Goal: Task Accomplishment & Management: Complete application form

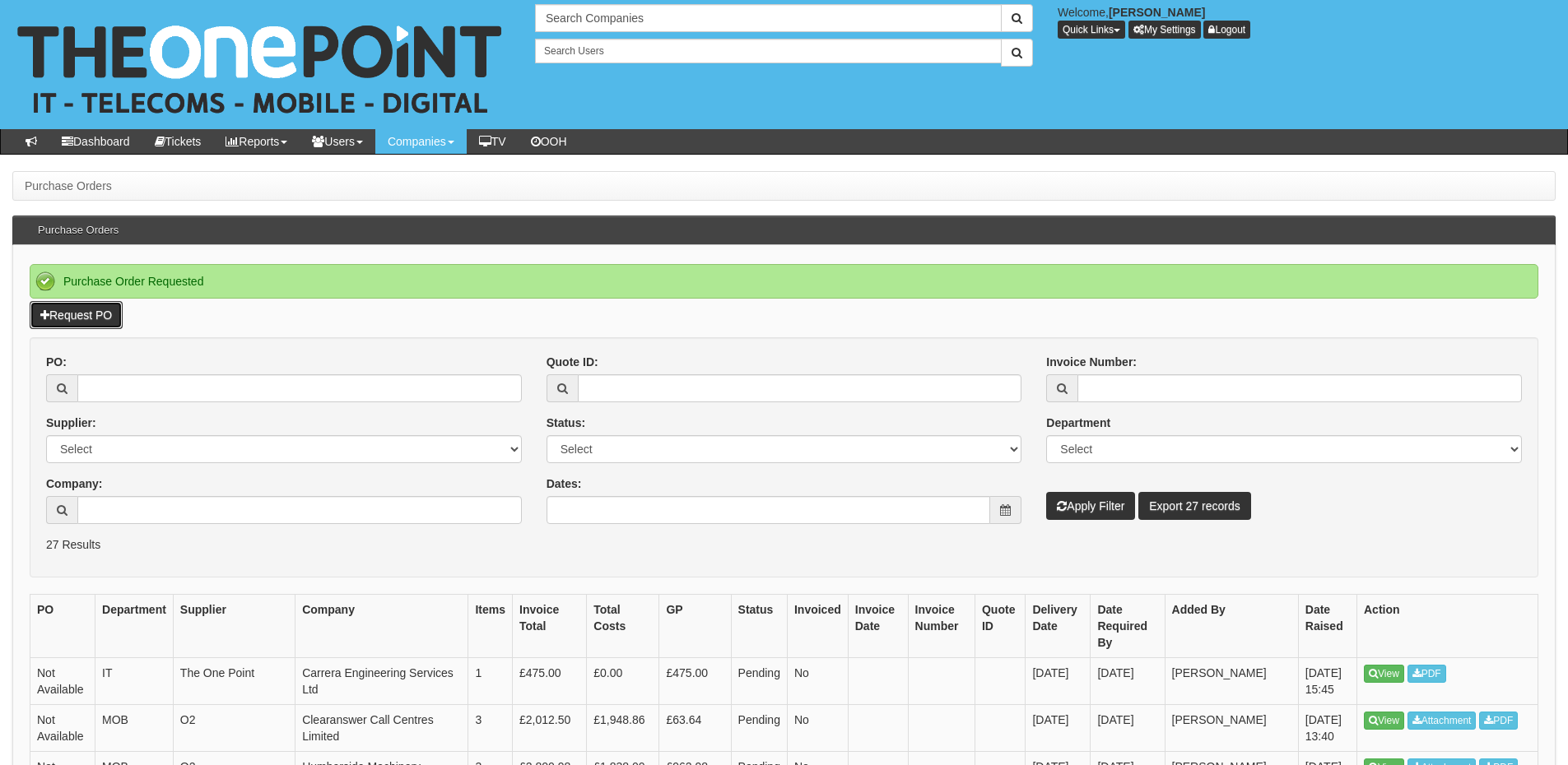
click at [114, 310] on link "Request PO" at bounding box center [76, 315] width 93 height 28
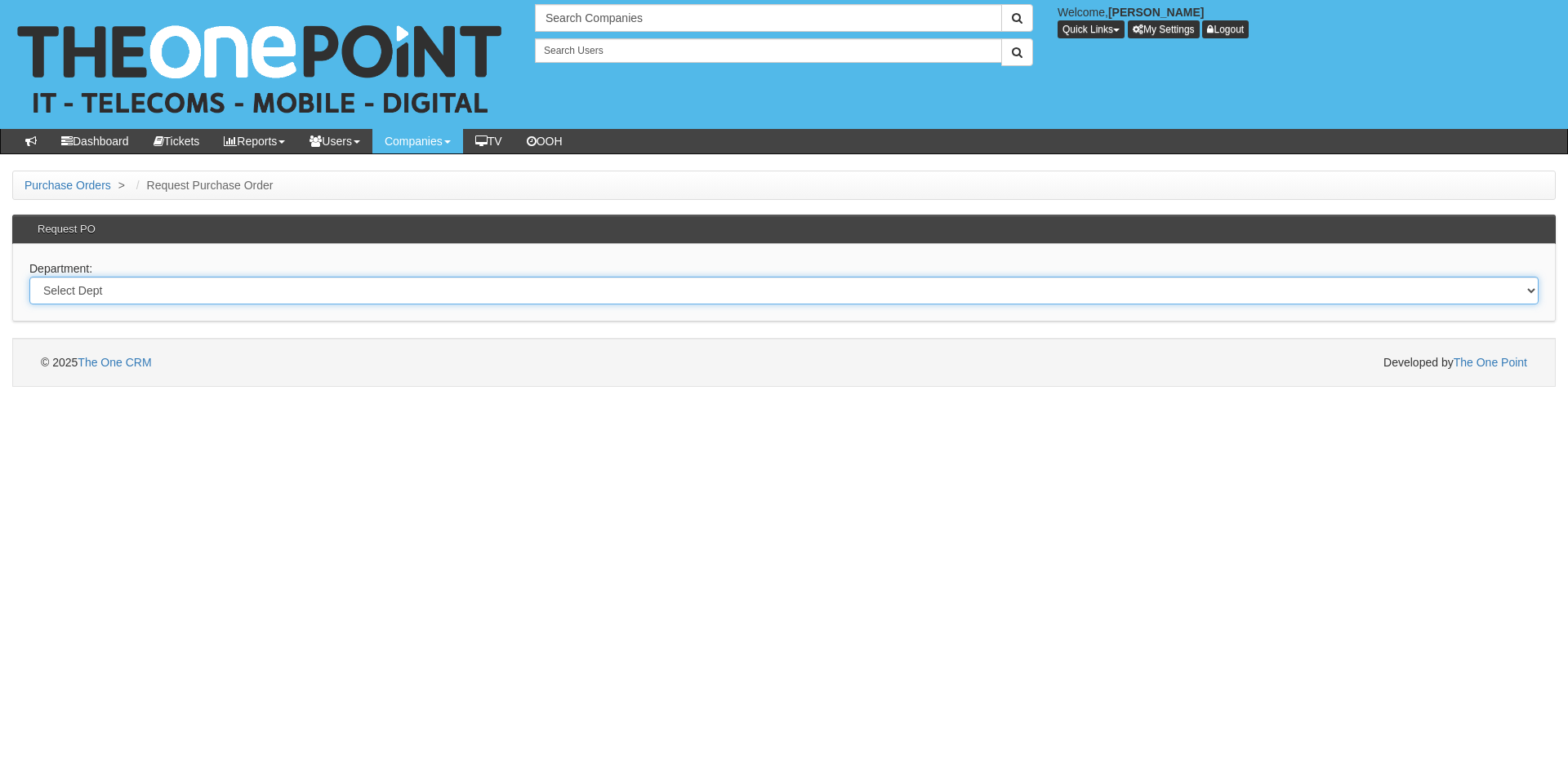
drag, startPoint x: 274, startPoint y: 292, endPoint x: 271, endPoint y: 302, distance: 10.4
click at [274, 292] on select "Select Dept Digital Internal IT Mobiles Marketing Telecoms" at bounding box center [784, 291] width 1509 height 28
select select "?pipeID=&dept=IT"
click at [30, 277] on select "Select Dept Digital Internal IT Mobiles Marketing Telecoms" at bounding box center [784, 291] width 1509 height 28
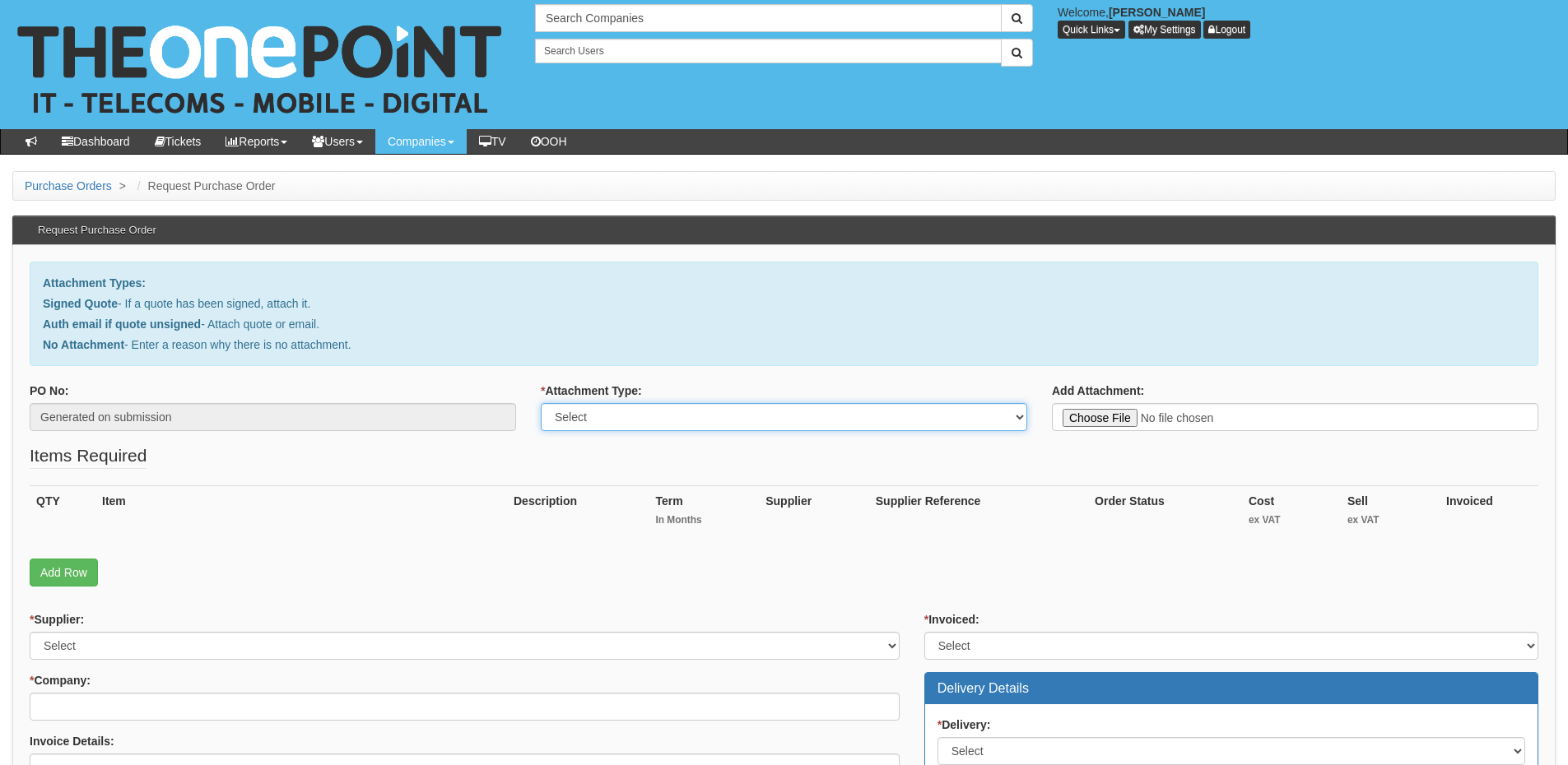
drag, startPoint x: 624, startPoint y: 411, endPoint x: 624, endPoint y: 430, distance: 19.0
click at [624, 411] on select "Select Signed Quote Auth email with quote if unsigned No Attachment" at bounding box center [784, 417] width 486 height 28
select select "Signed Quote"
click at [541, 403] on select "Select Signed Quote Auth email with quote if unsigned No Attachment" at bounding box center [784, 417] width 486 height 28
type input "C:\fakepath\Ben Johnson Interiors - I.T Support V2 Unlimited Backups. (1).pdf"
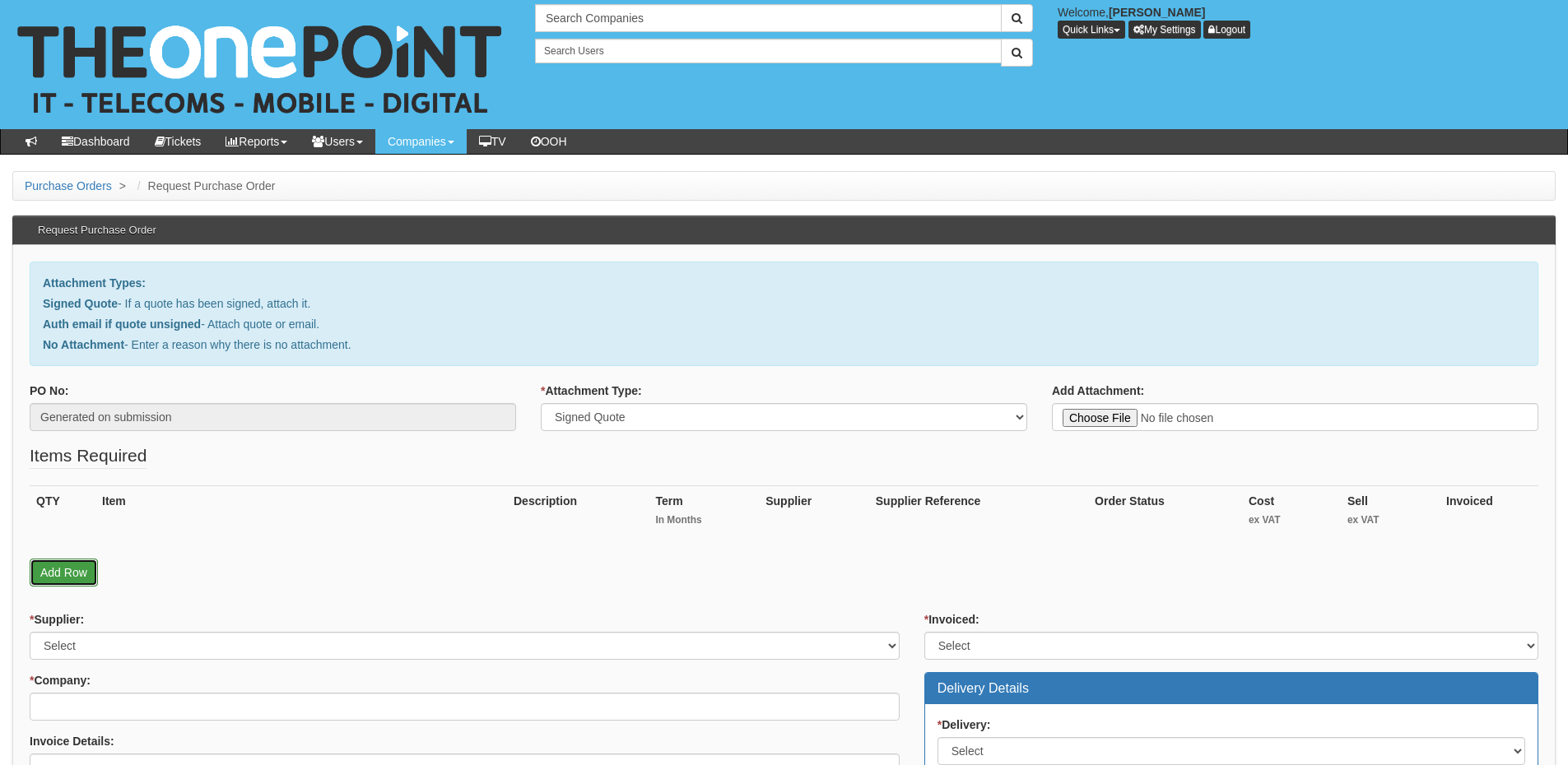
click at [33, 571] on link "Add Row" at bounding box center [63, 573] width 68 height 28
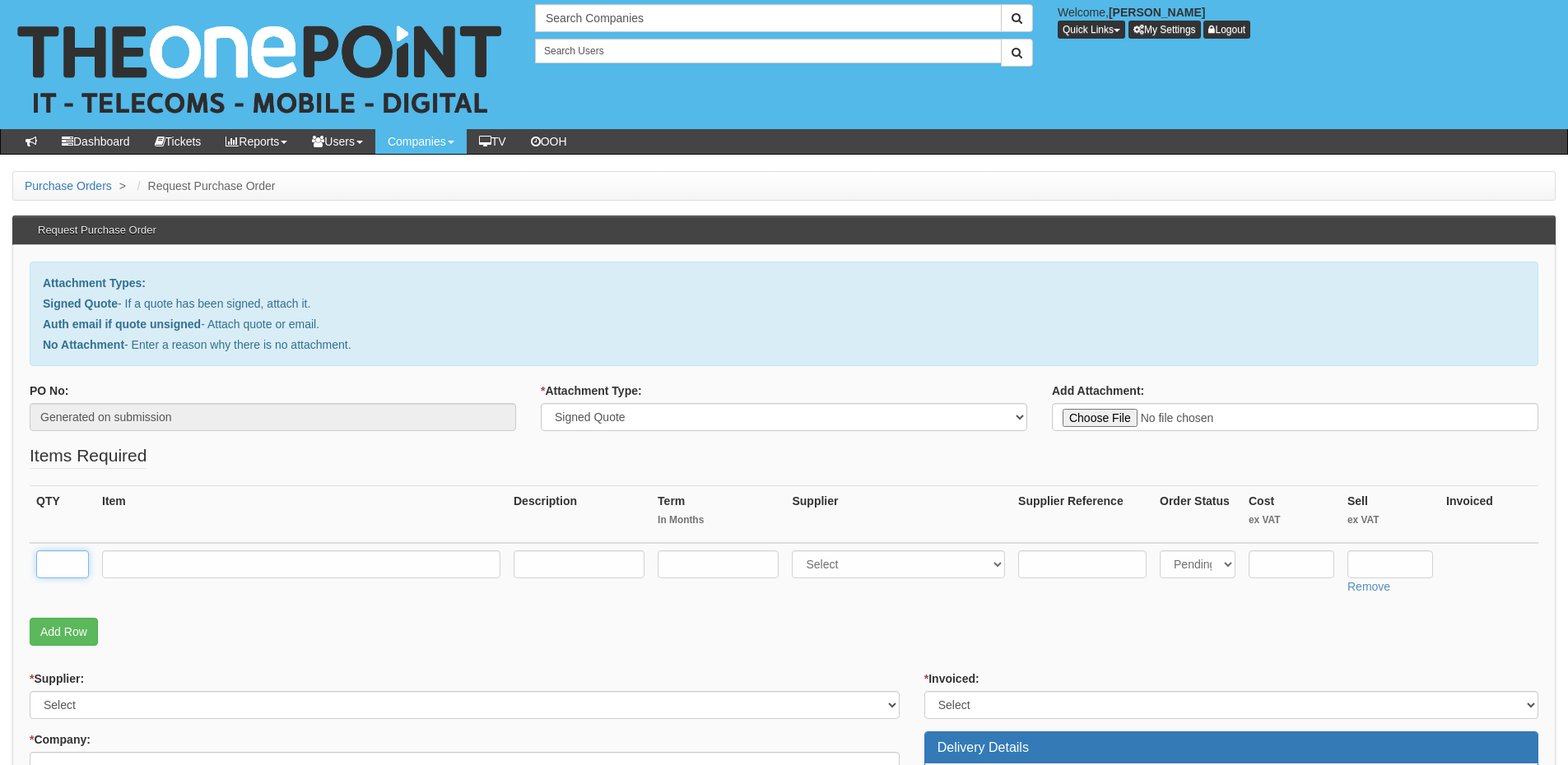
click at [52, 568] on input "text" at bounding box center [62, 564] width 53 height 28
type input "18"
drag, startPoint x: 77, startPoint y: 564, endPoint x: 131, endPoint y: 571, distance: 54.5
click at [77, 564] on input "18" at bounding box center [62, 564] width 53 height 28
click at [138, 571] on input "text" at bounding box center [301, 564] width 398 height 28
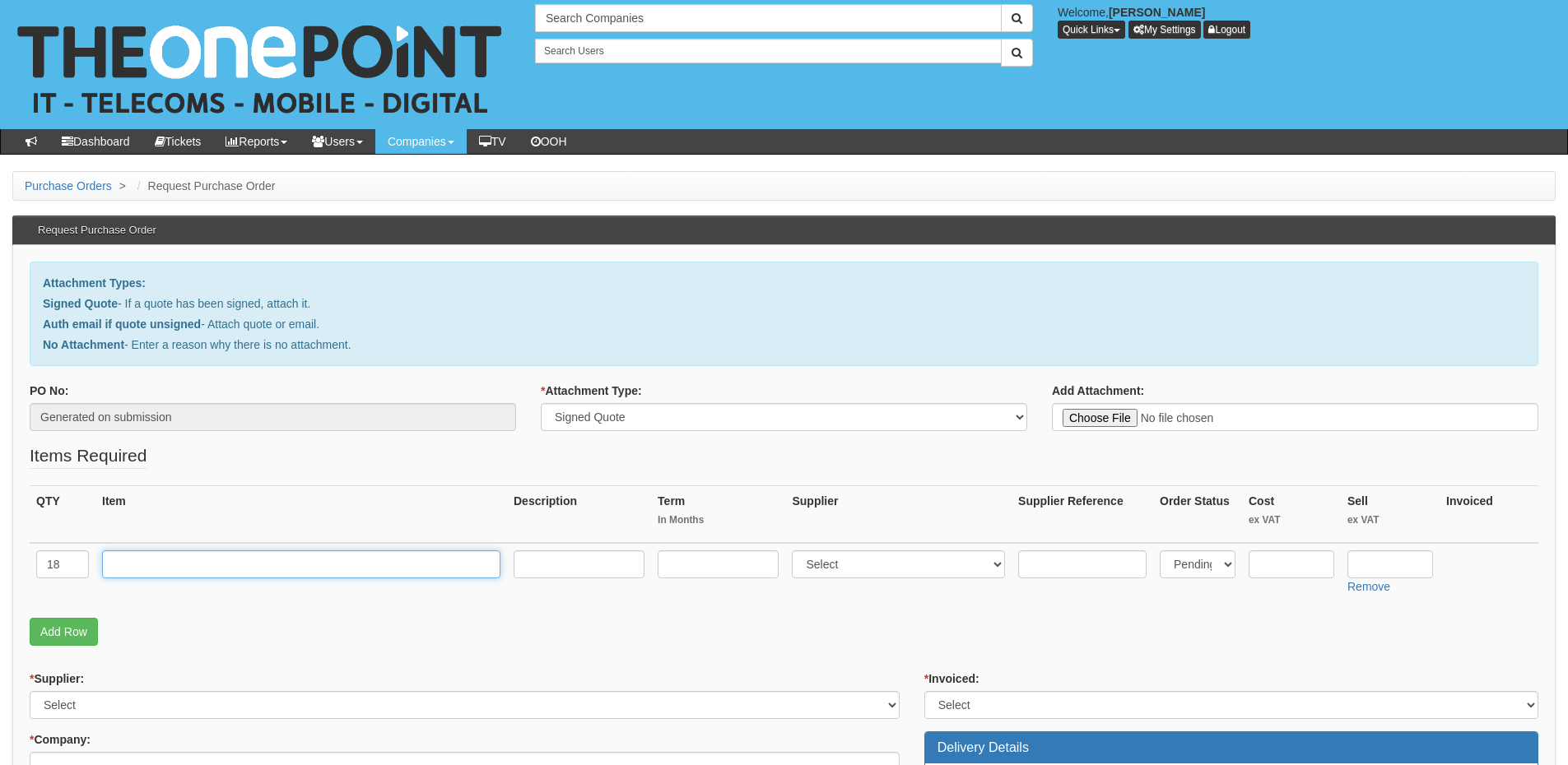
paste input "The Cyber Plan"
type input "The Cyber Plan"
click at [560, 574] on input "text" at bounding box center [578, 564] width 131 height 28
paste input "Unlimited Helpdesk Access, All inclusive site visits, Out of hours emer‐gency s…"
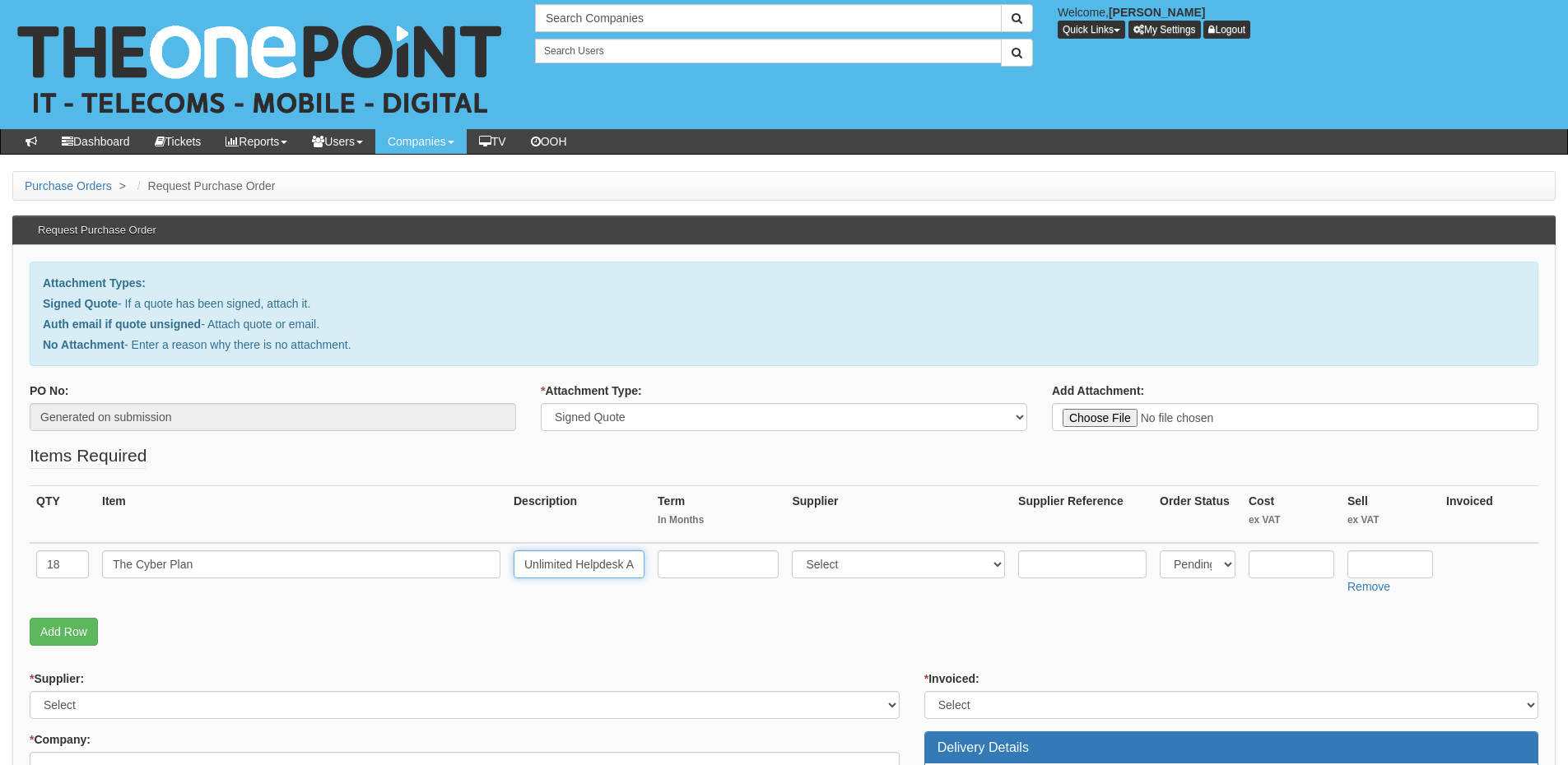
scroll to position [0, 2474]
type input "Unlimited Helpdesk Access, All inclusive site visits, Out of hours emer‐gency s…"
click at [97, 638] on link "Add Row" at bounding box center [63, 632] width 68 height 28
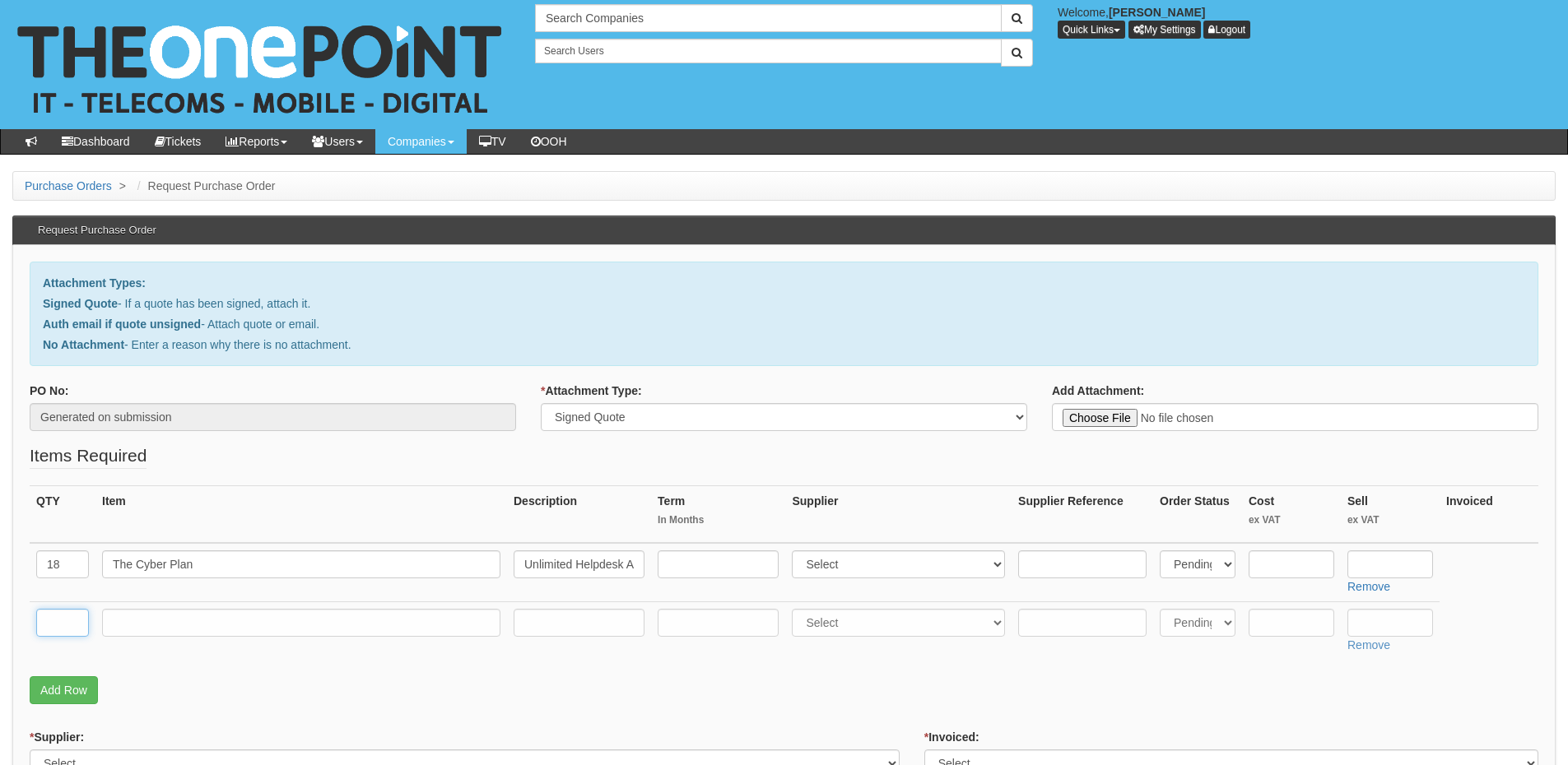
click at [67, 627] on input "text" at bounding box center [62, 623] width 53 height 28
type input "1"
click at [154, 627] on input "text" at bounding box center [301, 623] width 398 height 28
click at [197, 627] on input "Unlimited Back ups" at bounding box center [301, 623] width 398 height 28
type input "Unlimited Back Ups"
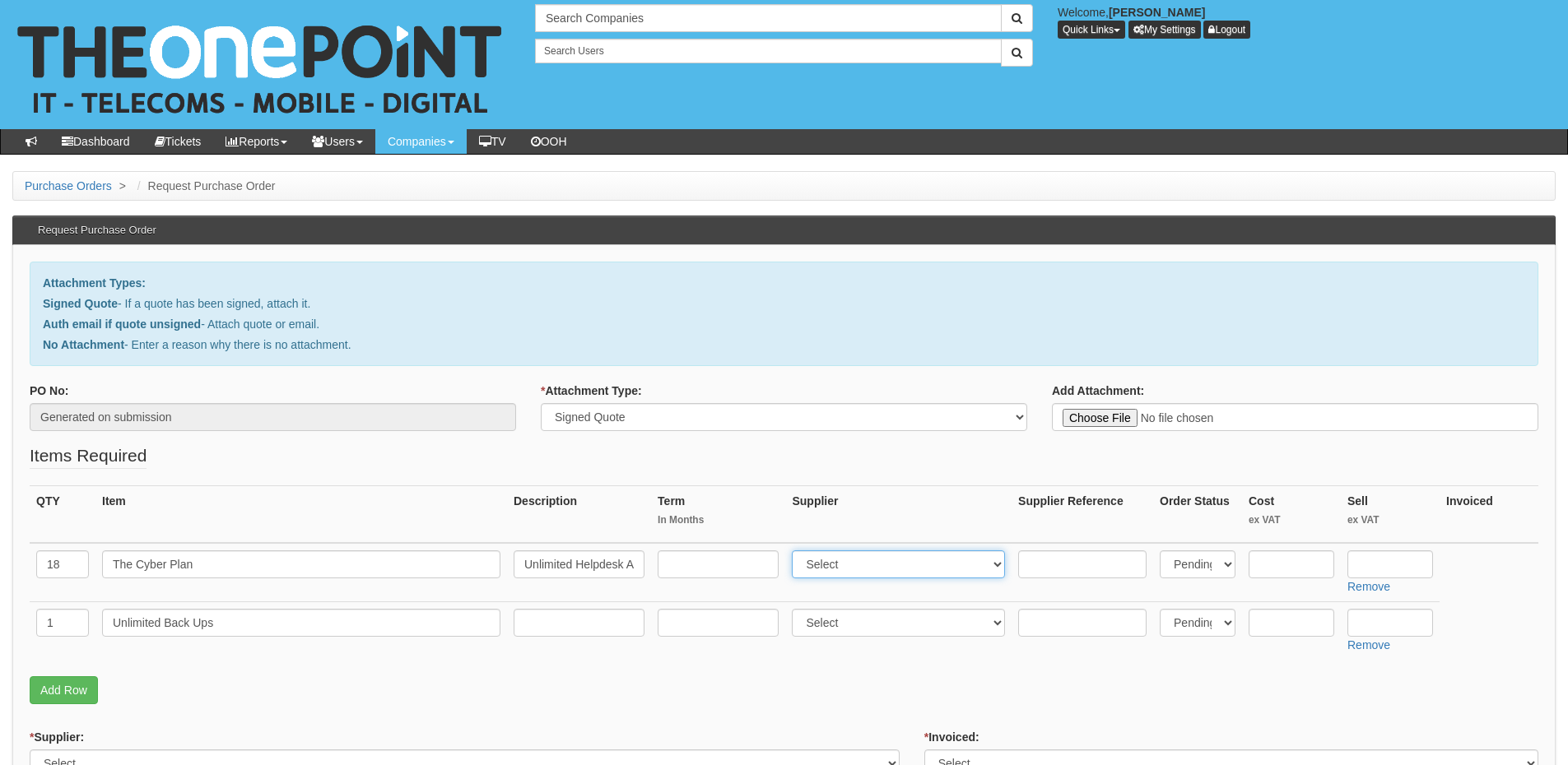
click at [818, 569] on select "Select 123 REG.co.uk 1Password 3 4Gon AA Jones Electric Ltd Abzorb Access Group…" at bounding box center [898, 564] width 213 height 28
click at [796, 550] on select "Select 123 REG.co.uk 1Password 3 4Gon AA Jones Electric Ltd Abzorb Access Group…" at bounding box center [898, 564] width 213 height 28
click at [819, 561] on select "Select 123 REG.co.uk 1Password 3 4Gon AA Jones Electric Ltd Abzorb Access Group…" at bounding box center [898, 564] width 213 height 28
select select "81"
click at [796, 550] on select "Select 123 REG.co.uk 1Password 3 4Gon AA Jones Electric Ltd Abzorb Access Group…" at bounding box center [898, 564] width 213 height 28
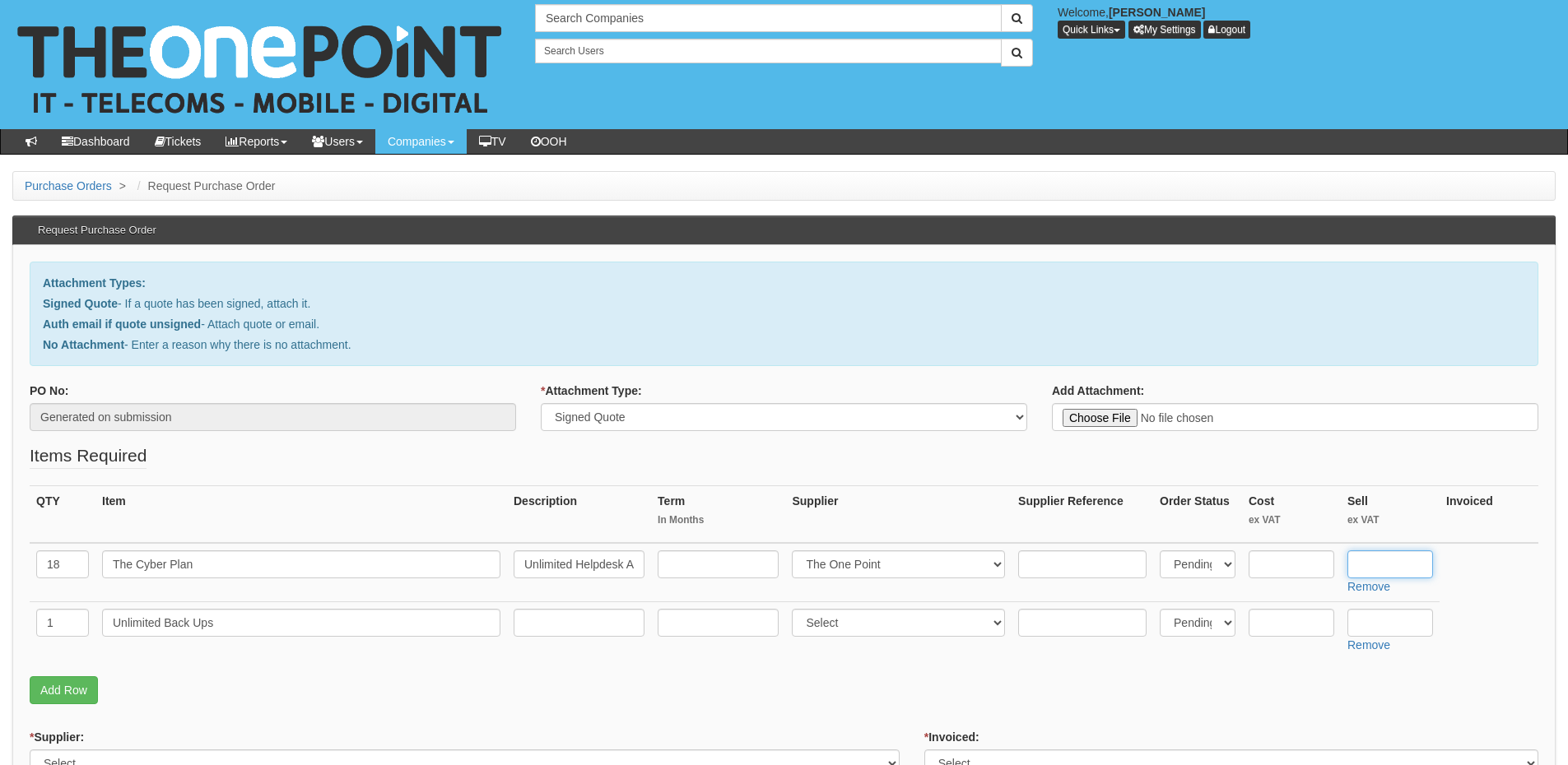
click at [1389, 552] on input "text" at bounding box center [1390, 564] width 86 height 28
type input "2"
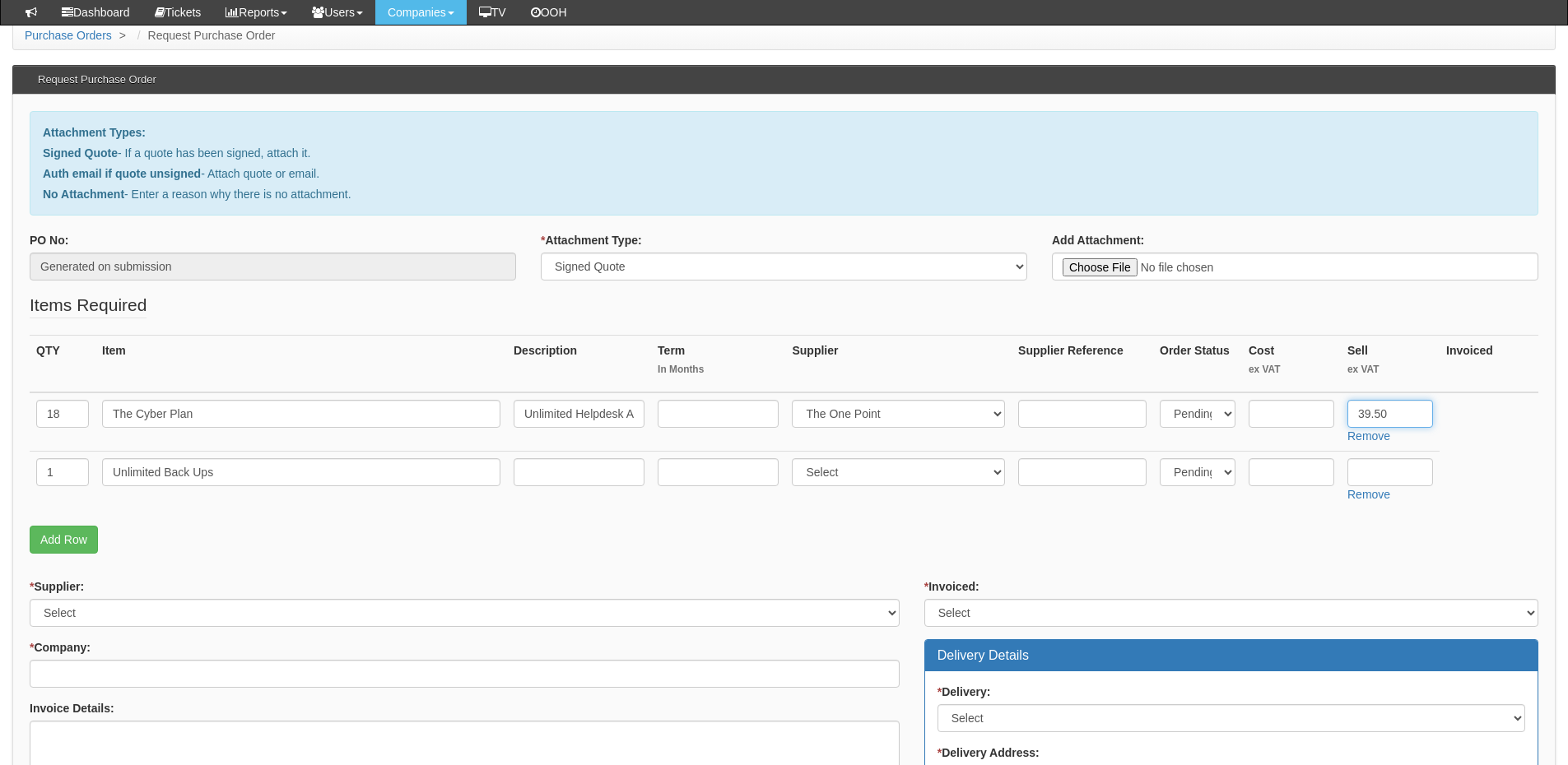
scroll to position [247, 0]
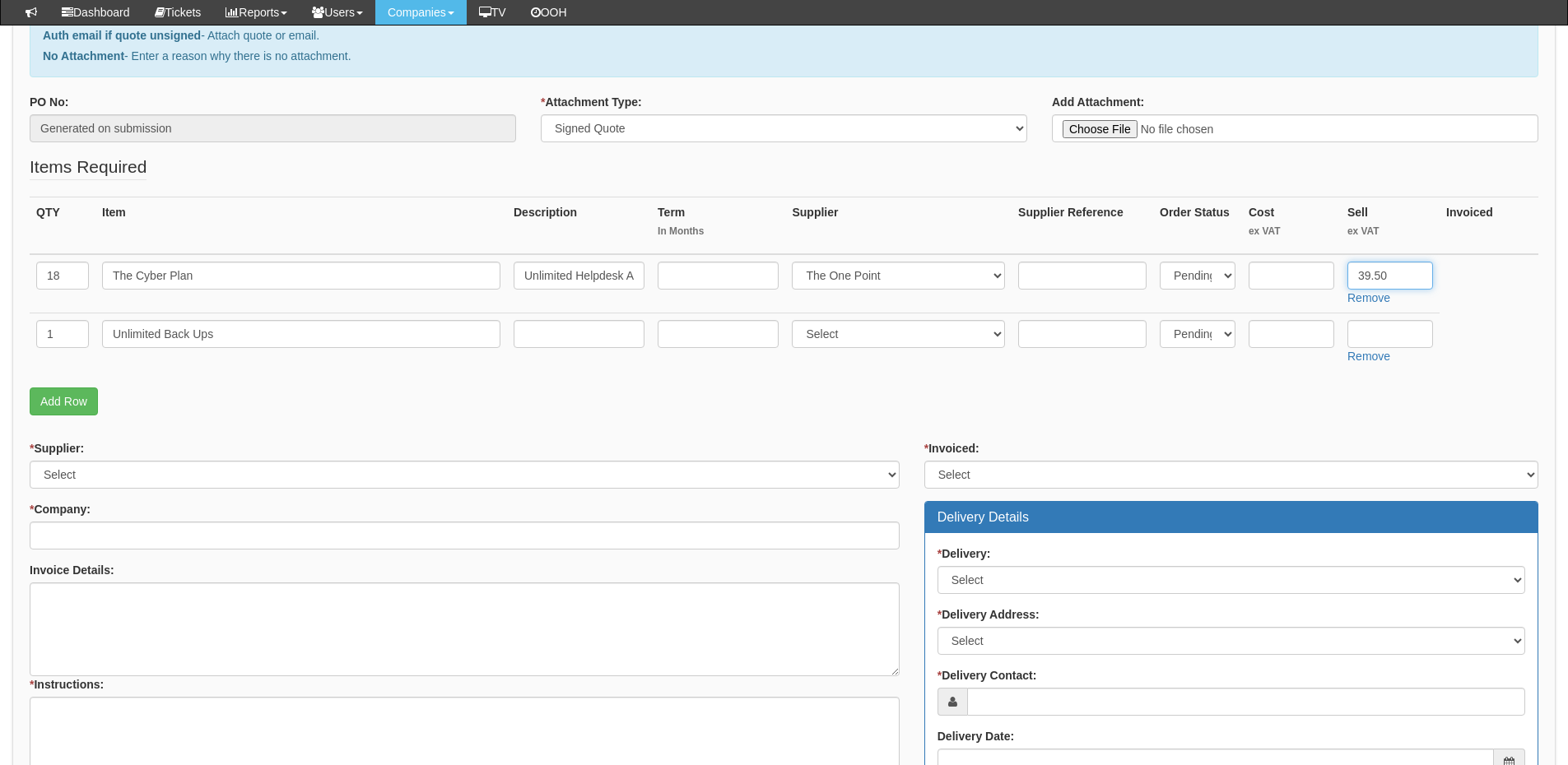
type input "39.50"
click at [167, 473] on select "Select 123 REG.co.uk 1Password 3 4Gon AA Jones Electric Ltd Abzorb Access Group…" at bounding box center [465, 475] width 870 height 28
select select "81"
click at [30, 461] on select "Select 123 REG.co.uk 1Password 3 4Gon AA Jones Electric Ltd Abzorb Access Group…" at bounding box center [465, 475] width 870 height 28
click at [150, 529] on input "* Company:" at bounding box center [465, 535] width 870 height 28
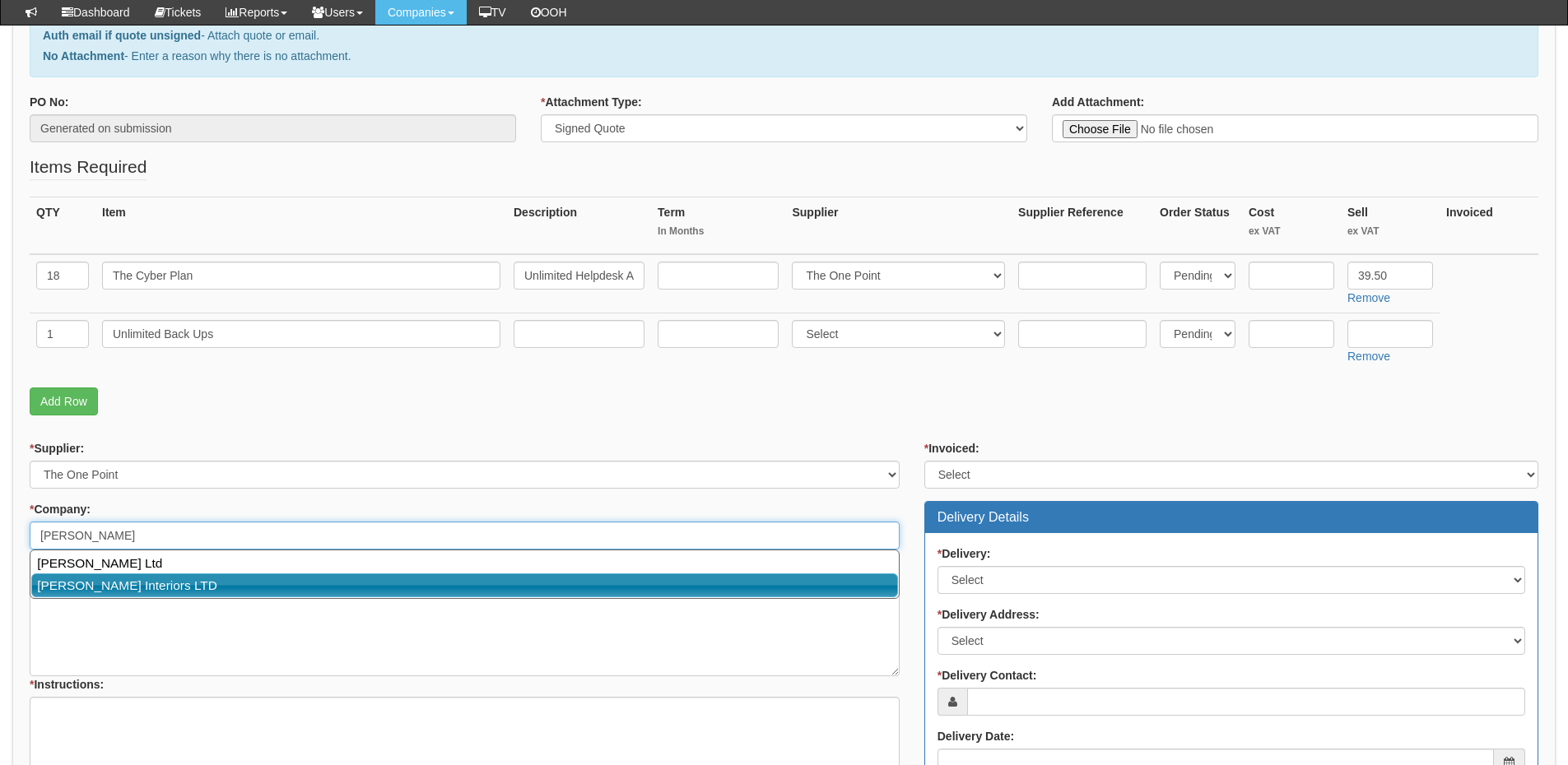
click at [136, 585] on link "Ben Johnson Interiors LTD" at bounding box center [465, 586] width 867 height 24
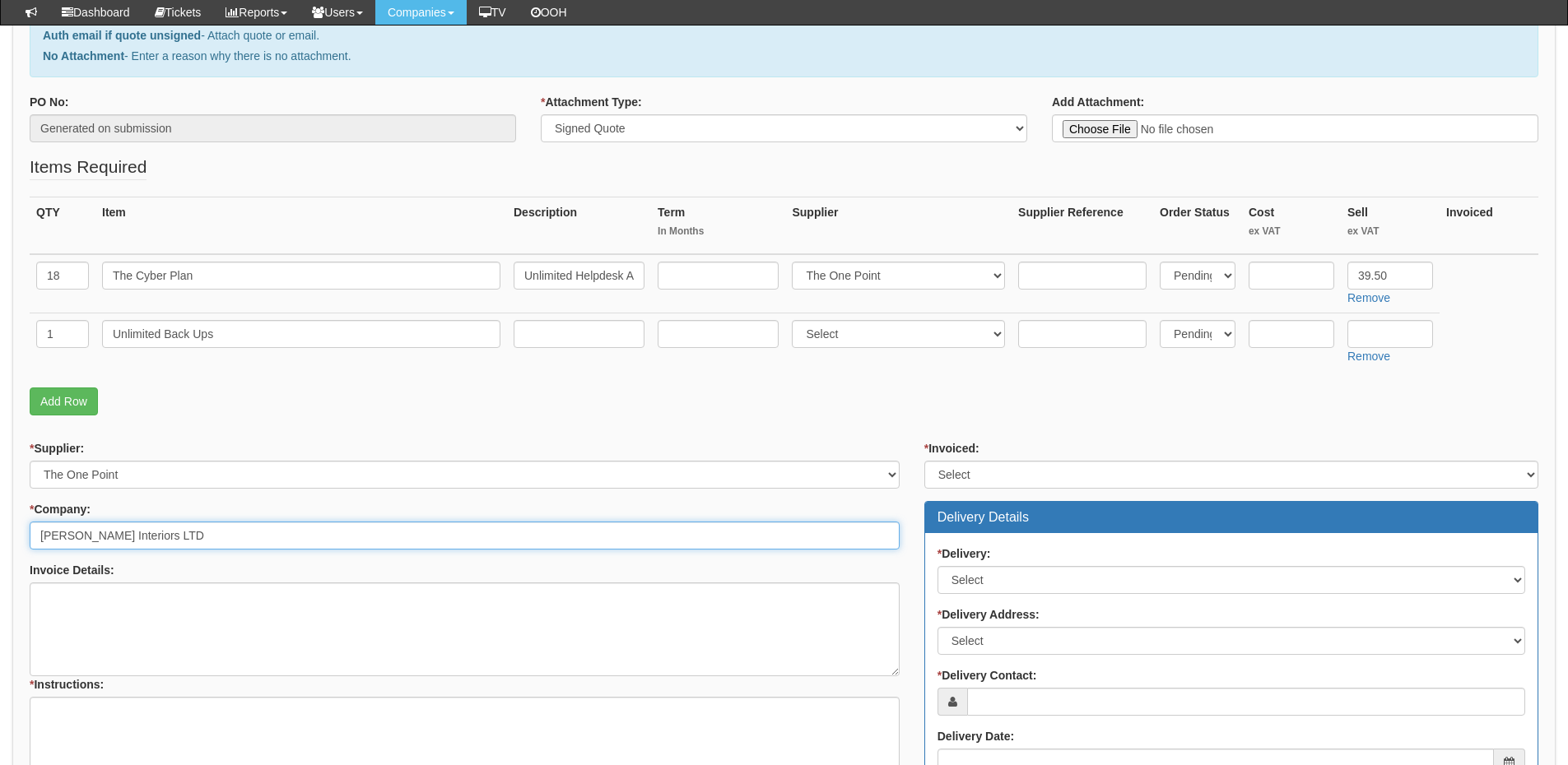
type input "Ben Johnson Interiors LTD"
drag, startPoint x: 953, startPoint y: 474, endPoint x: 965, endPoint y: 484, distance: 15.6
click at [953, 474] on select "Select Yes No N/A STB (part of order)" at bounding box center [1231, 475] width 614 height 28
select select "2"
click at [924, 461] on select "Select Yes No N/A STB (part of order)" at bounding box center [1231, 475] width 614 height 28
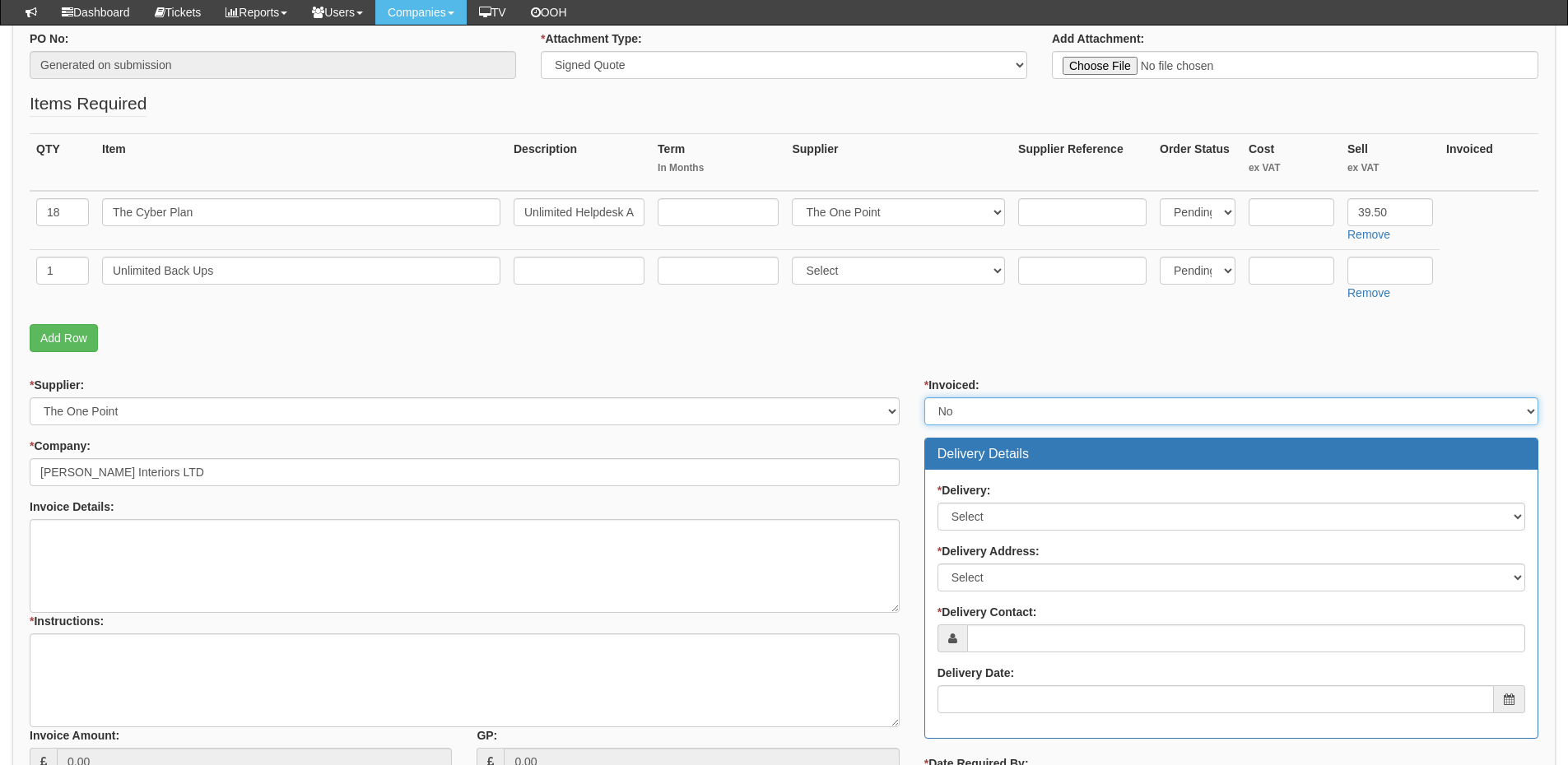
scroll to position [412, 0]
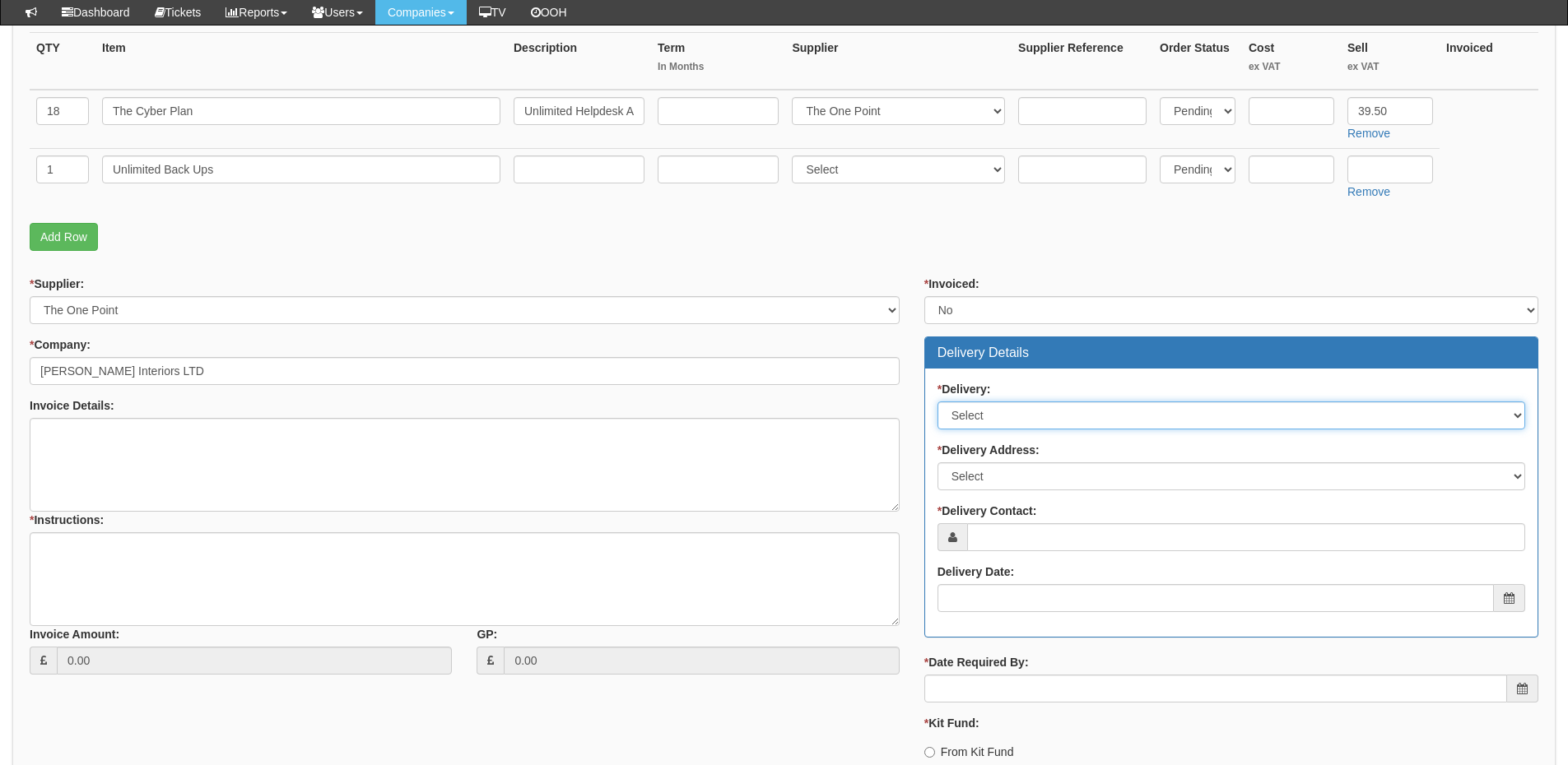
click at [1005, 422] on select "Select No Not Applicable Yes" at bounding box center [1231, 415] width 588 height 28
select select "3"
click at [937, 402] on select "Select No Not Applicable Yes" at bounding box center [1231, 415] width 588 height 28
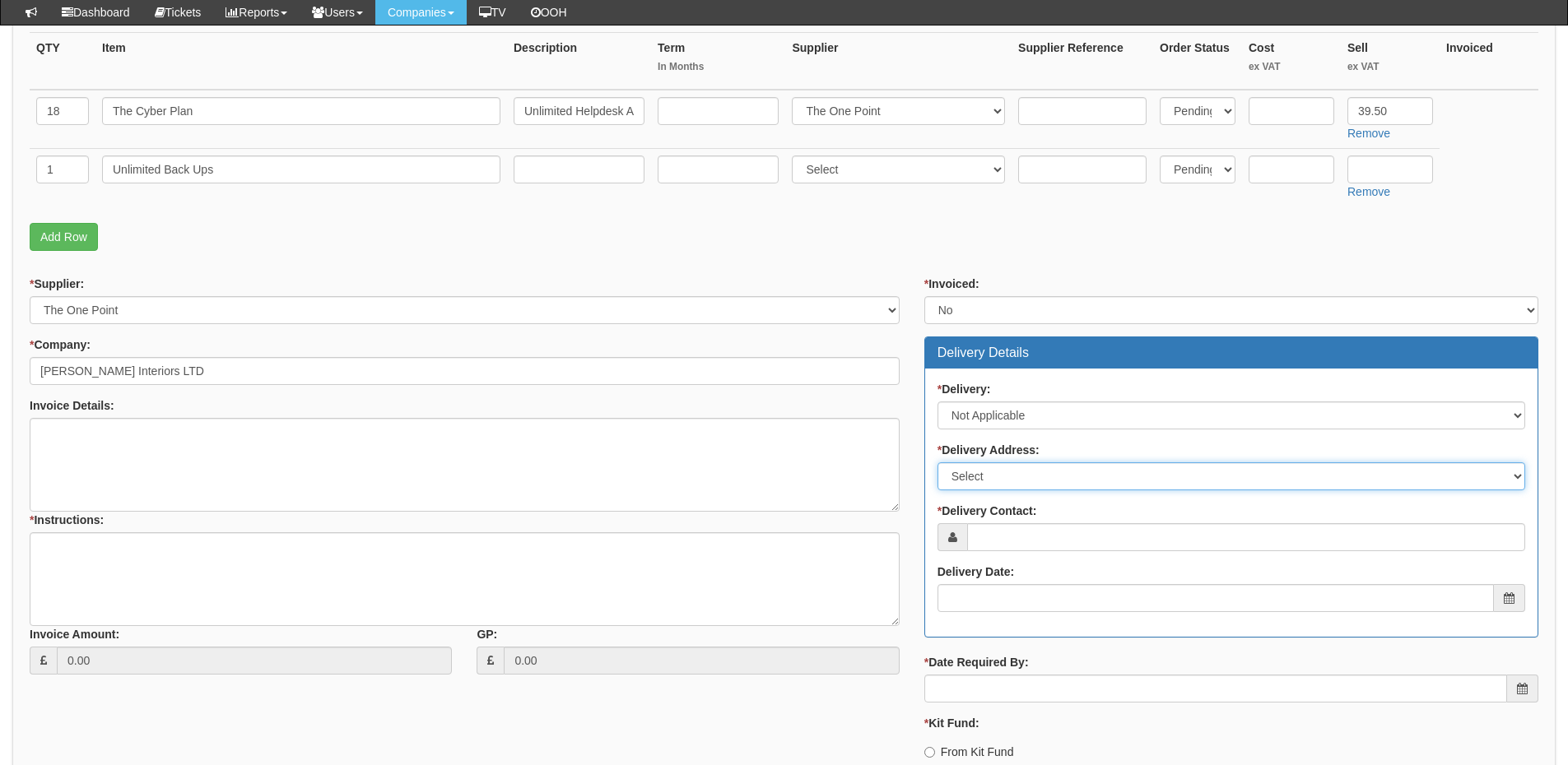
click at [990, 479] on select "Select Not Applicable Main Address - YO23 2BD Other" at bounding box center [1231, 477] width 588 height 28
select select "N/A"
click at [937, 463] on select "Select Not Applicable Main Address - YO23 2BD Other" at bounding box center [1231, 477] width 588 height 28
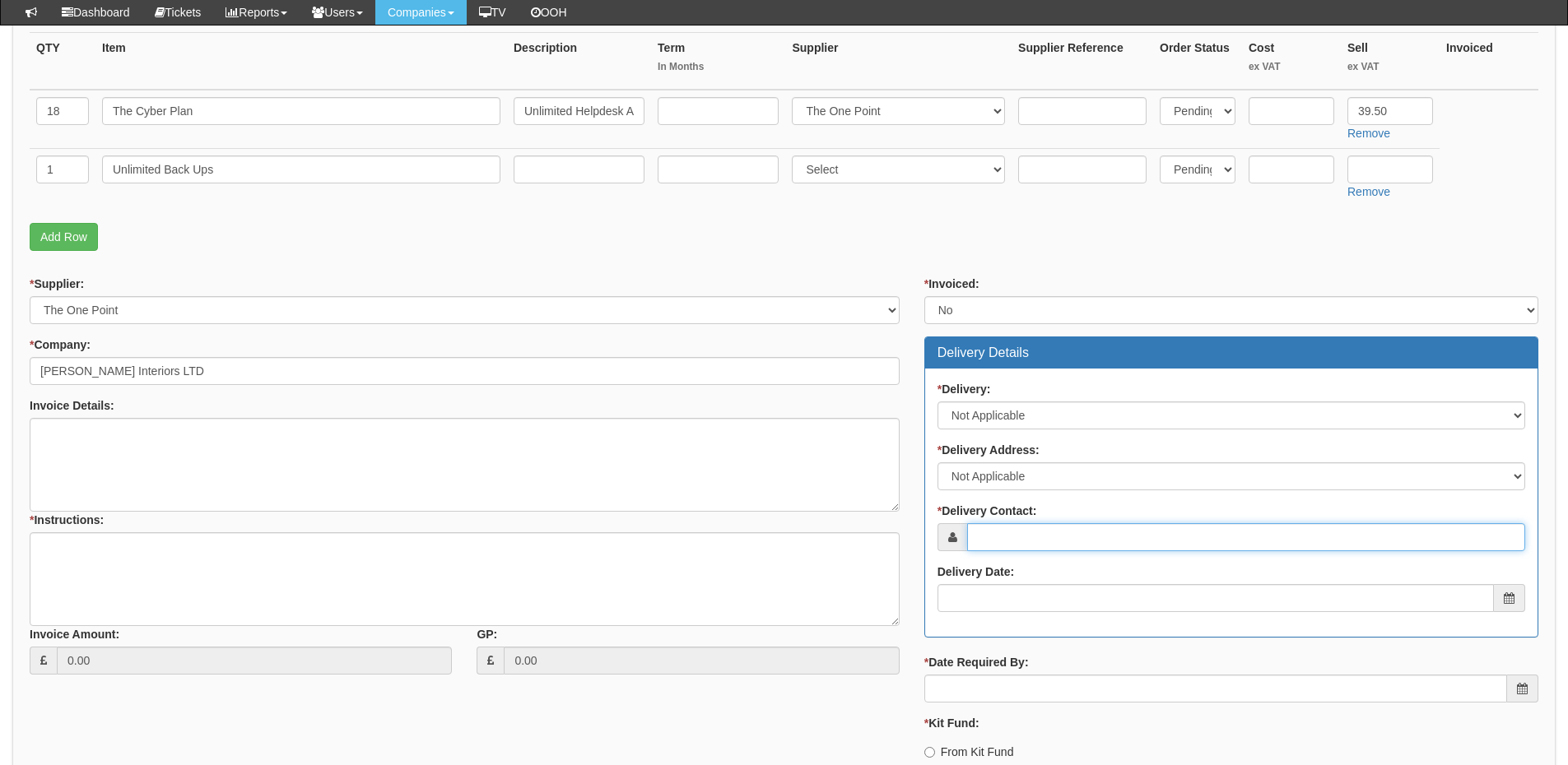
click at [1004, 534] on input "* Delivery Contact:" at bounding box center [1246, 537] width 558 height 28
click at [1037, 534] on input "* Delivery Contact:" at bounding box center [1246, 537] width 558 height 28
paste input "Emma Dodsley"
type input "Emma Dodsley"
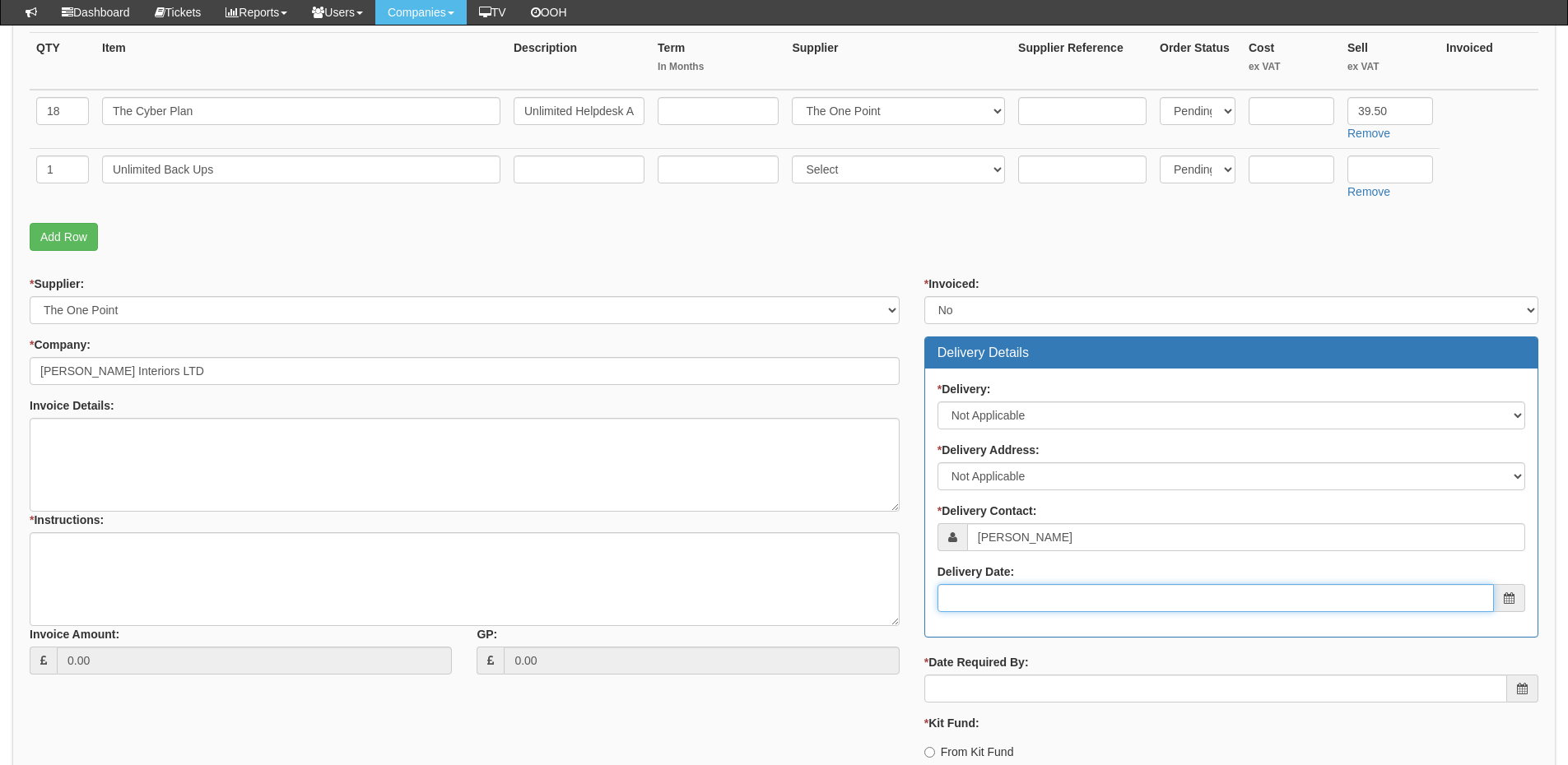
click at [1037, 587] on input "Delivery Date:" at bounding box center [1216, 599] width 556 height 28
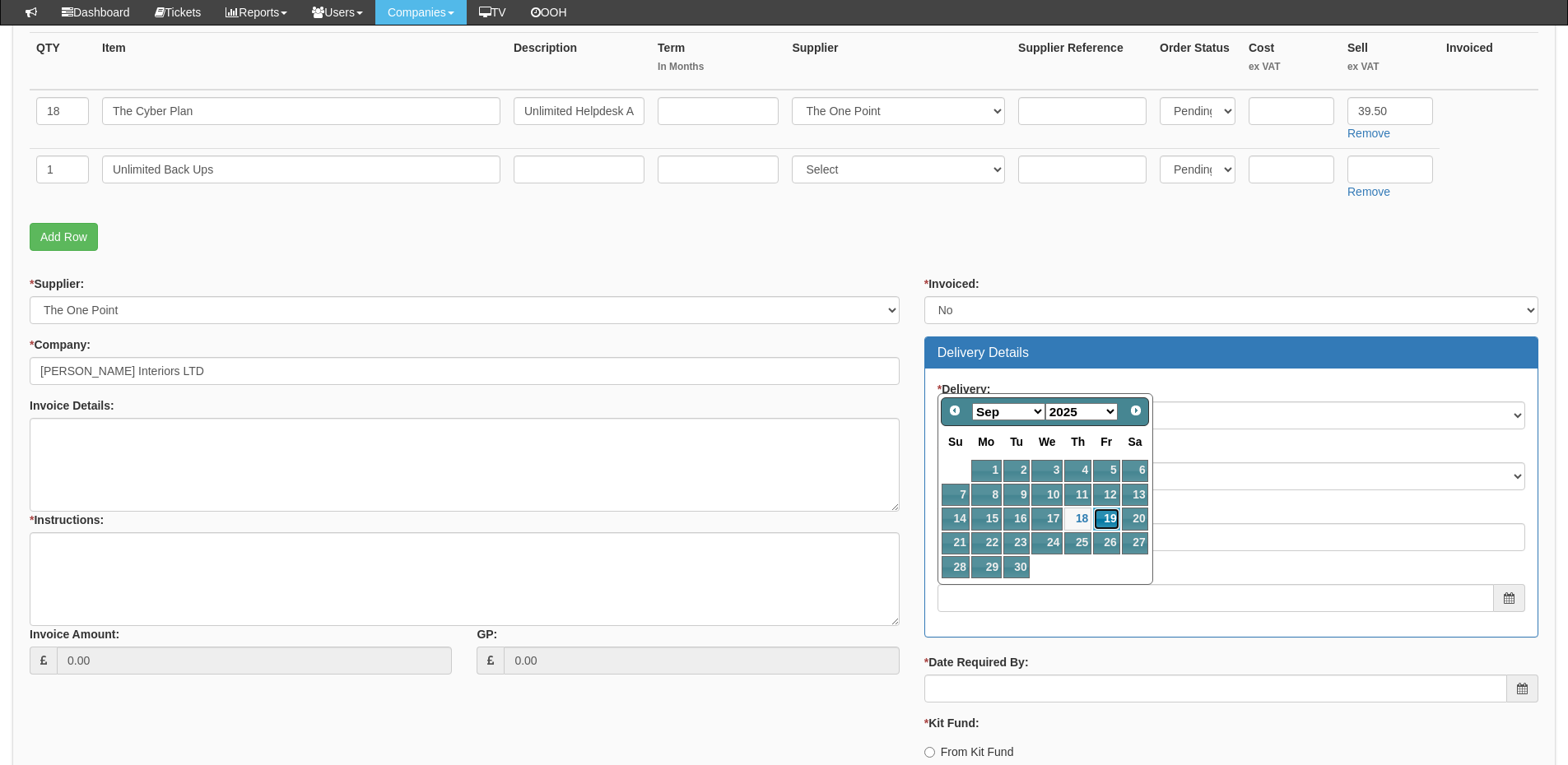
click at [1104, 518] on link "19" at bounding box center [1107, 519] width 26 height 22
type input "2025-09-19"
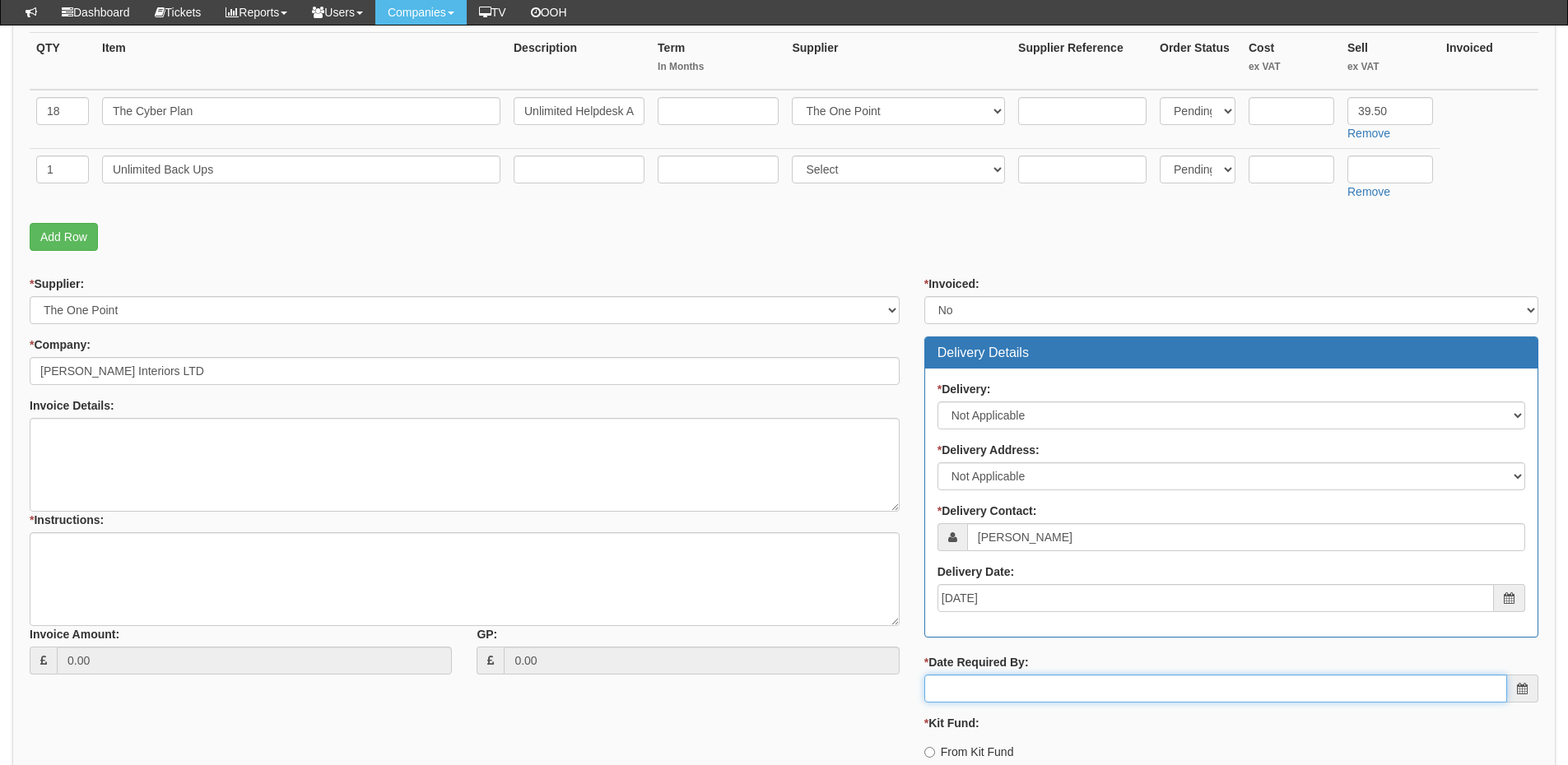
click at [1057, 700] on input "* Date Required By:" at bounding box center [1216, 689] width 583 height 28
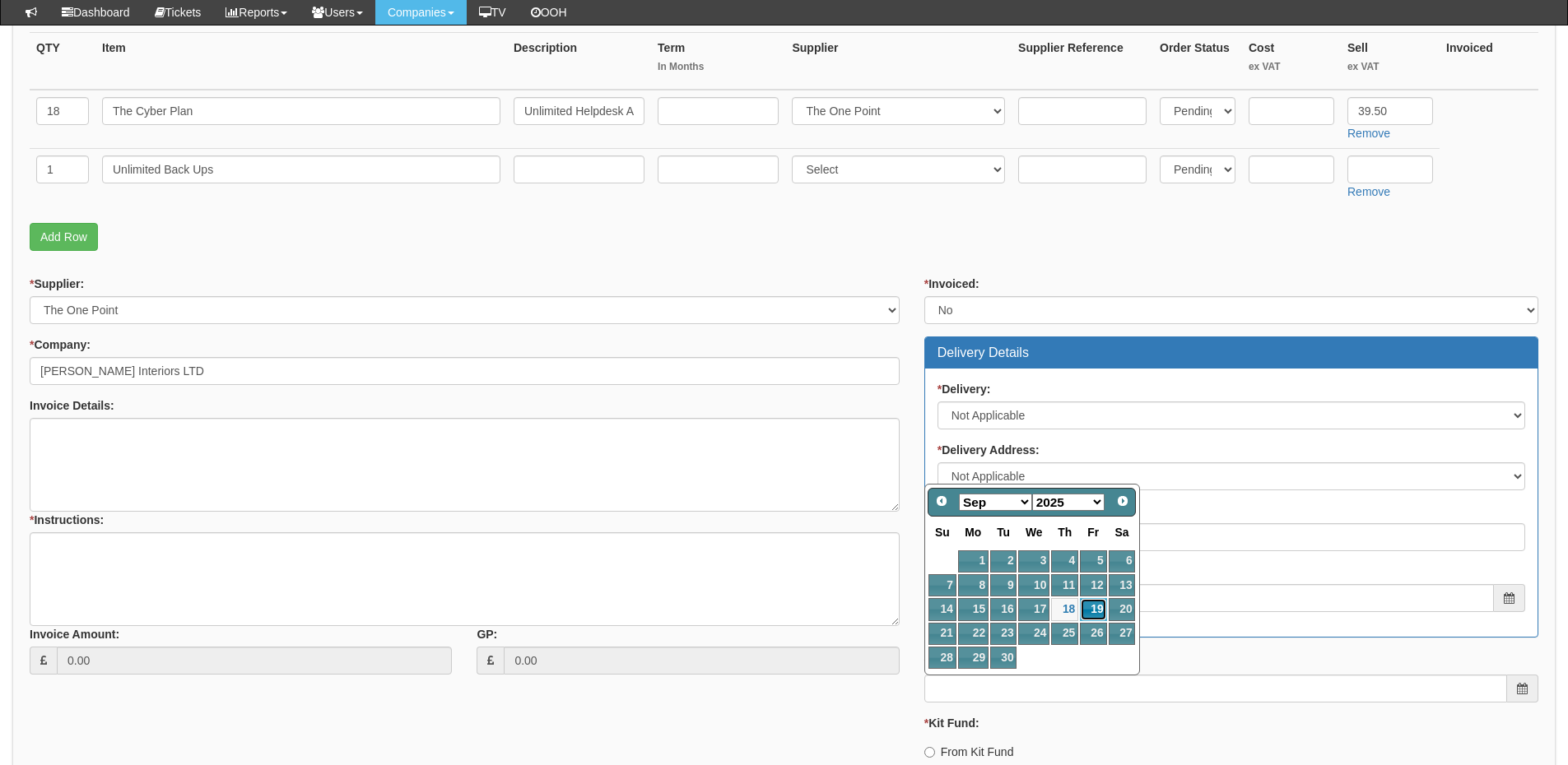
click at [1093, 606] on link "19" at bounding box center [1093, 610] width 26 height 22
type input "2025-09-19"
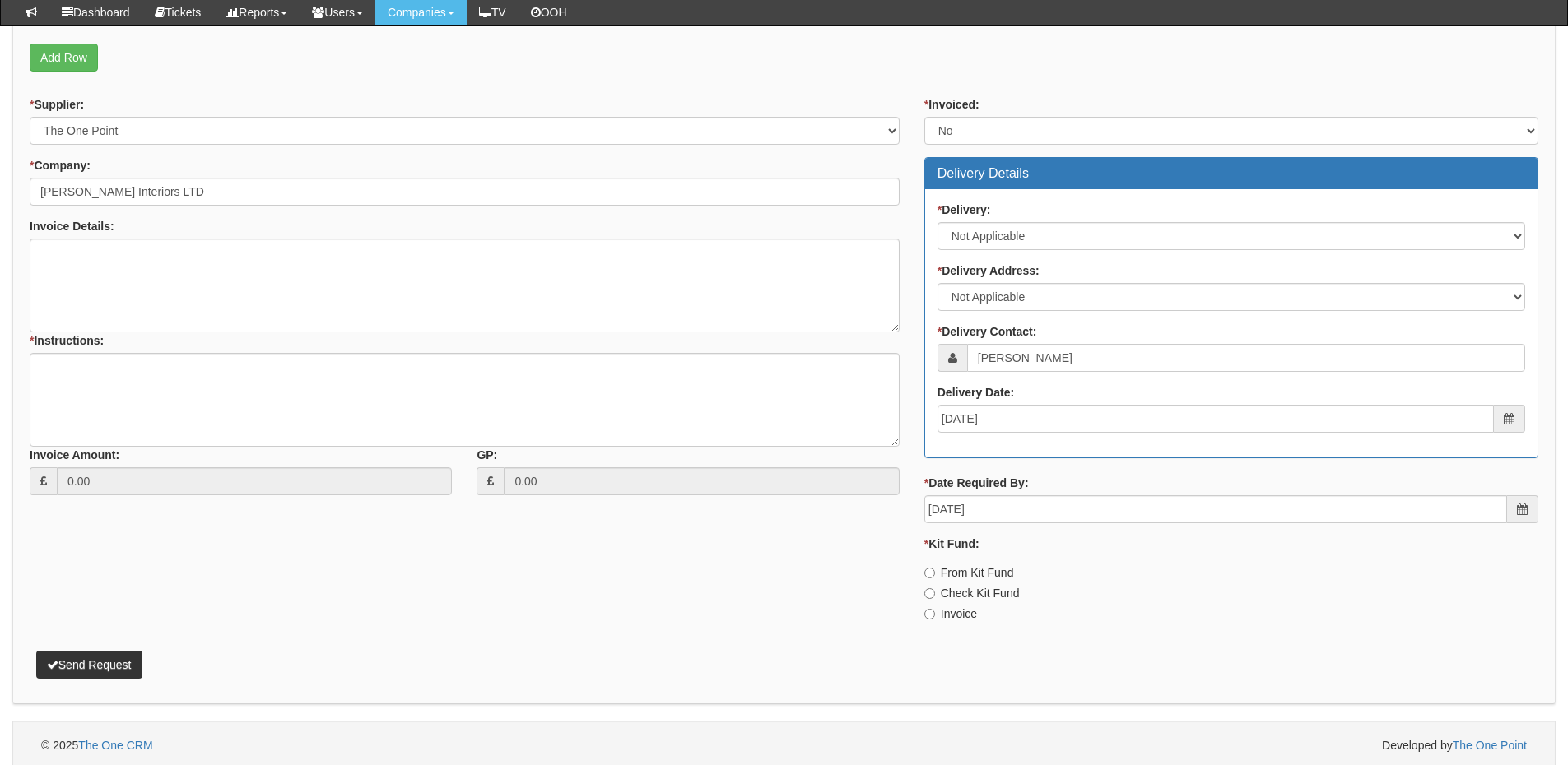
scroll to position [596, 0]
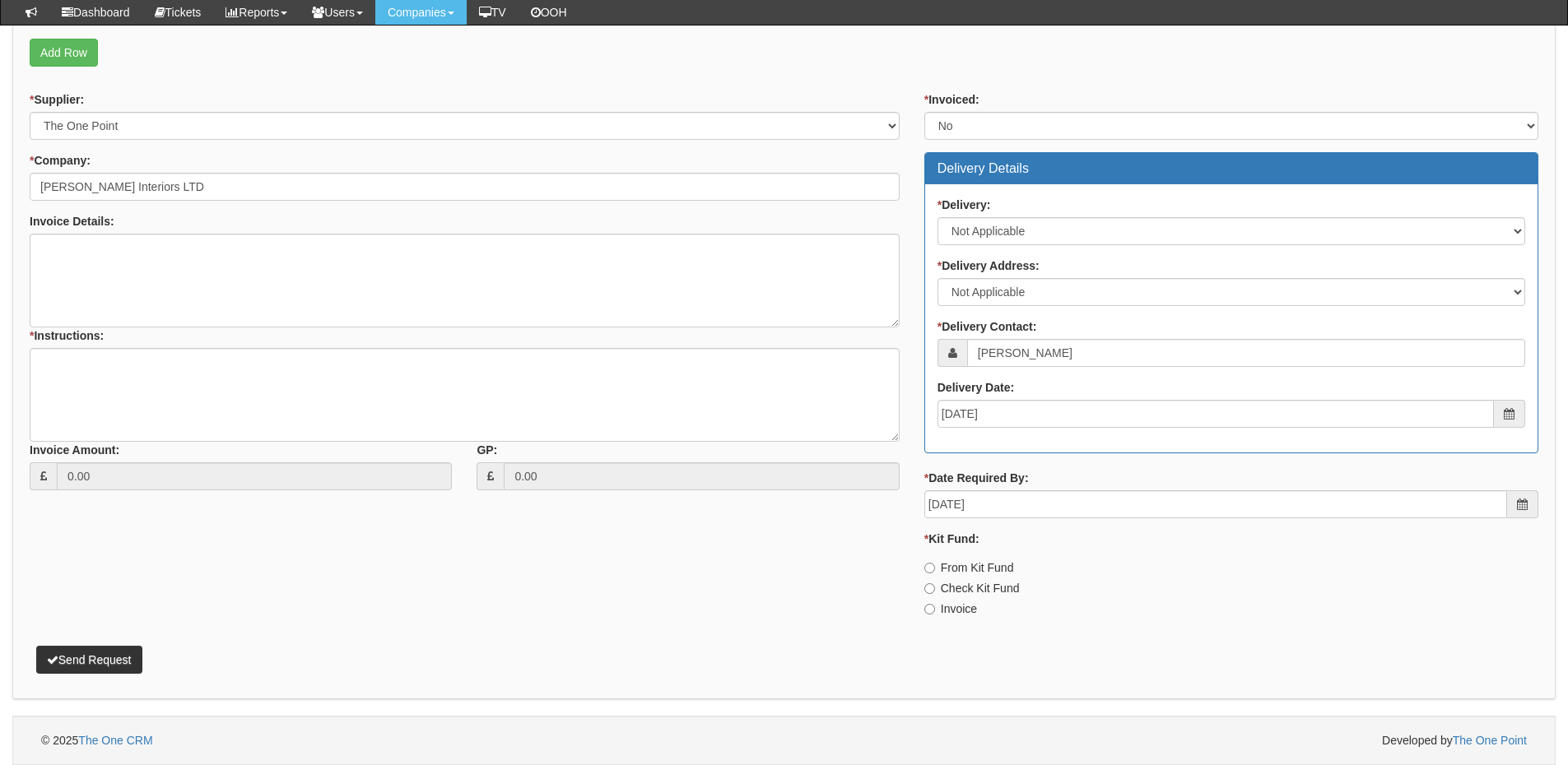
click at [947, 610] on label "Invoice" at bounding box center [950, 609] width 53 height 17
click at [936, 610] on input "Invoice" at bounding box center [930, 610] width 11 height 11
radio input "true"
click at [214, 401] on textarea "* Instructions:" at bounding box center [465, 394] width 870 height 94
click at [108, 389] on textarea "* Instructions:" at bounding box center [465, 394] width 870 height 94
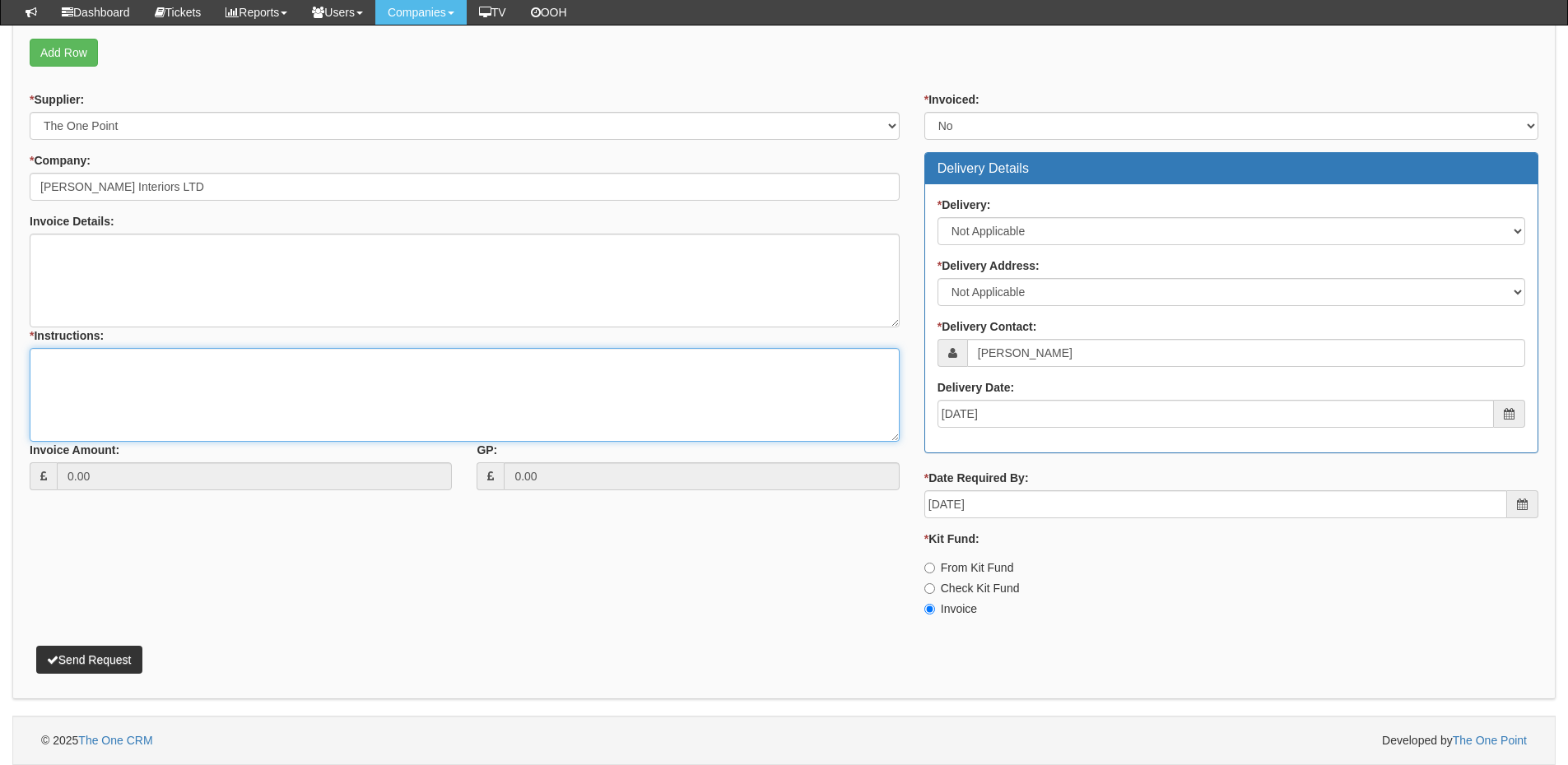
click at [160, 380] on textarea "* Instructions:" at bounding box center [465, 394] width 870 height 94
drag, startPoint x: 173, startPoint y: 365, endPoint x: 44, endPoint y: 366, distance: 129.0
click at [44, 366] on textarea "Upgrade from The One Plan" at bounding box center [465, 394] width 870 height 94
type textarea "Upgrade from The One Plan"
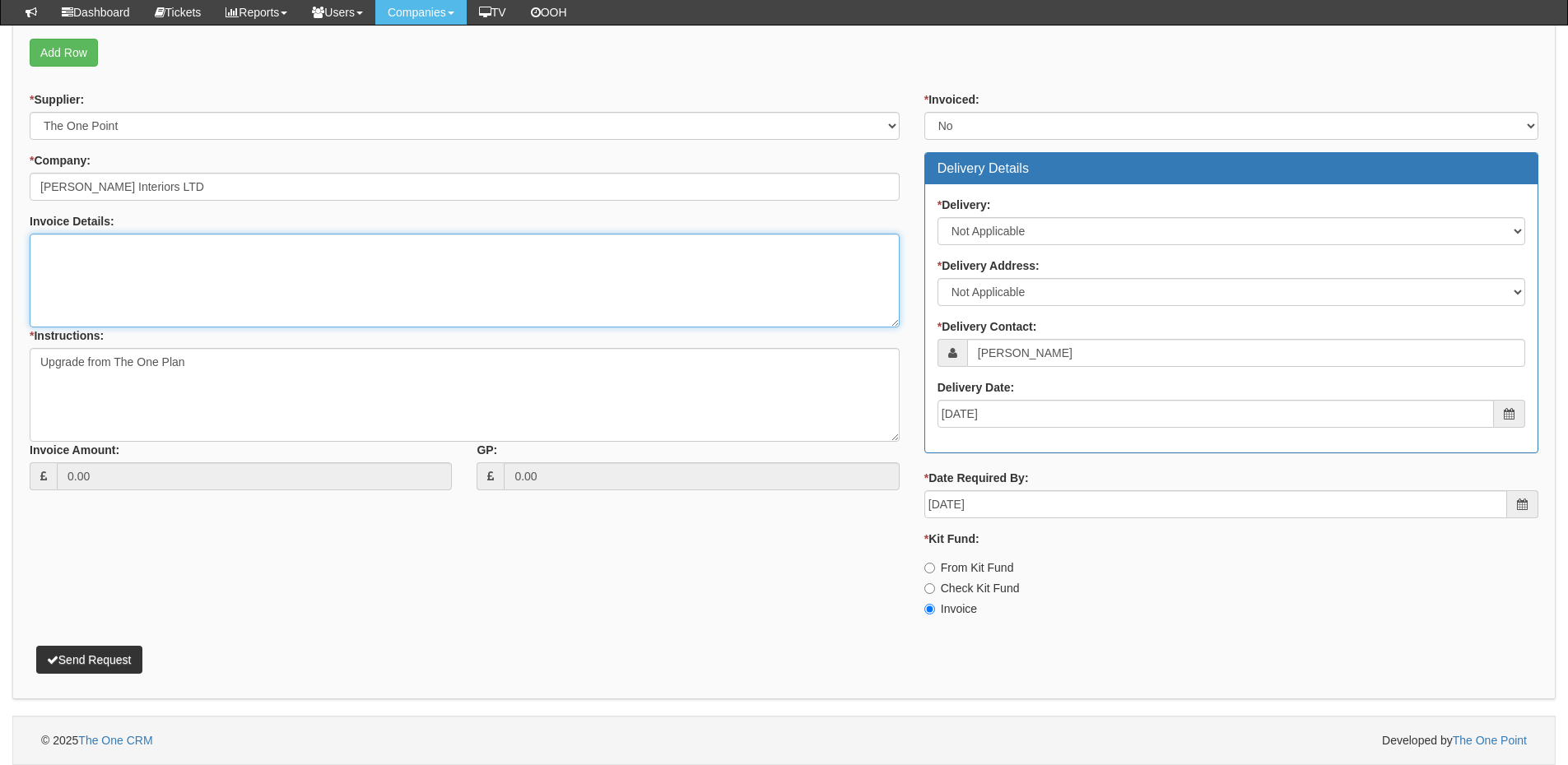
click at [55, 262] on textarea "Invoice Details:" at bounding box center [465, 280] width 870 height 94
paste textarea "Upgrade from The One Plan"
click at [239, 247] on textarea "Upgrade from The One Plan" at bounding box center [465, 280] width 870 height 94
type textarea "Upgrade from The One Plan and this contract will supersede the previous"
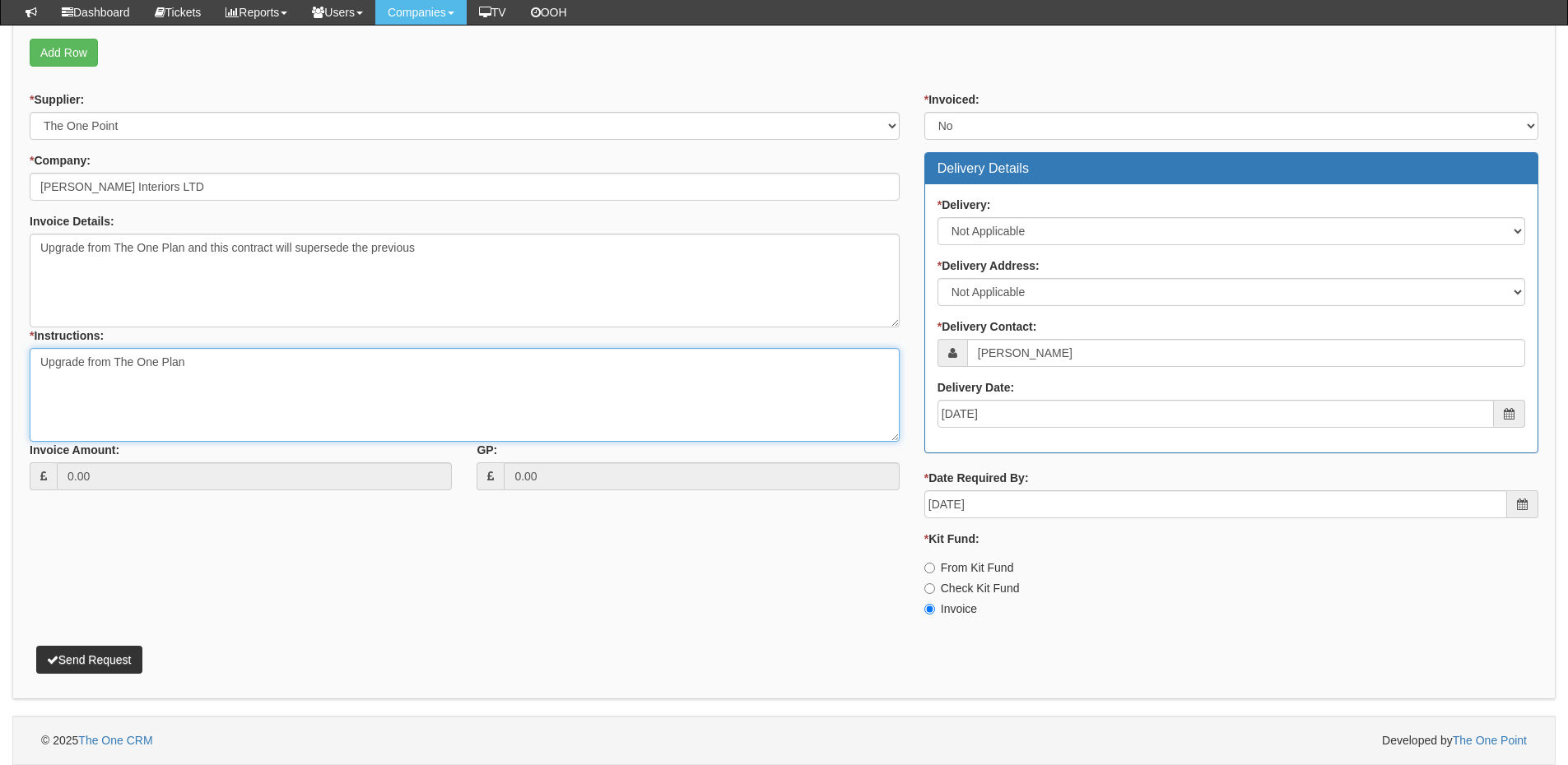
drag, startPoint x: 191, startPoint y: 362, endPoint x: 0, endPoint y: 357, distance: 191.1
click at [0, 357] on div "Purchase Orders > Request Purchase Order Request Purchase Order Attachment Type…" at bounding box center [784, 150] width 1568 height 1233
type textarea "As above"
click at [124, 653] on button "Send Request" at bounding box center [89, 660] width 106 height 28
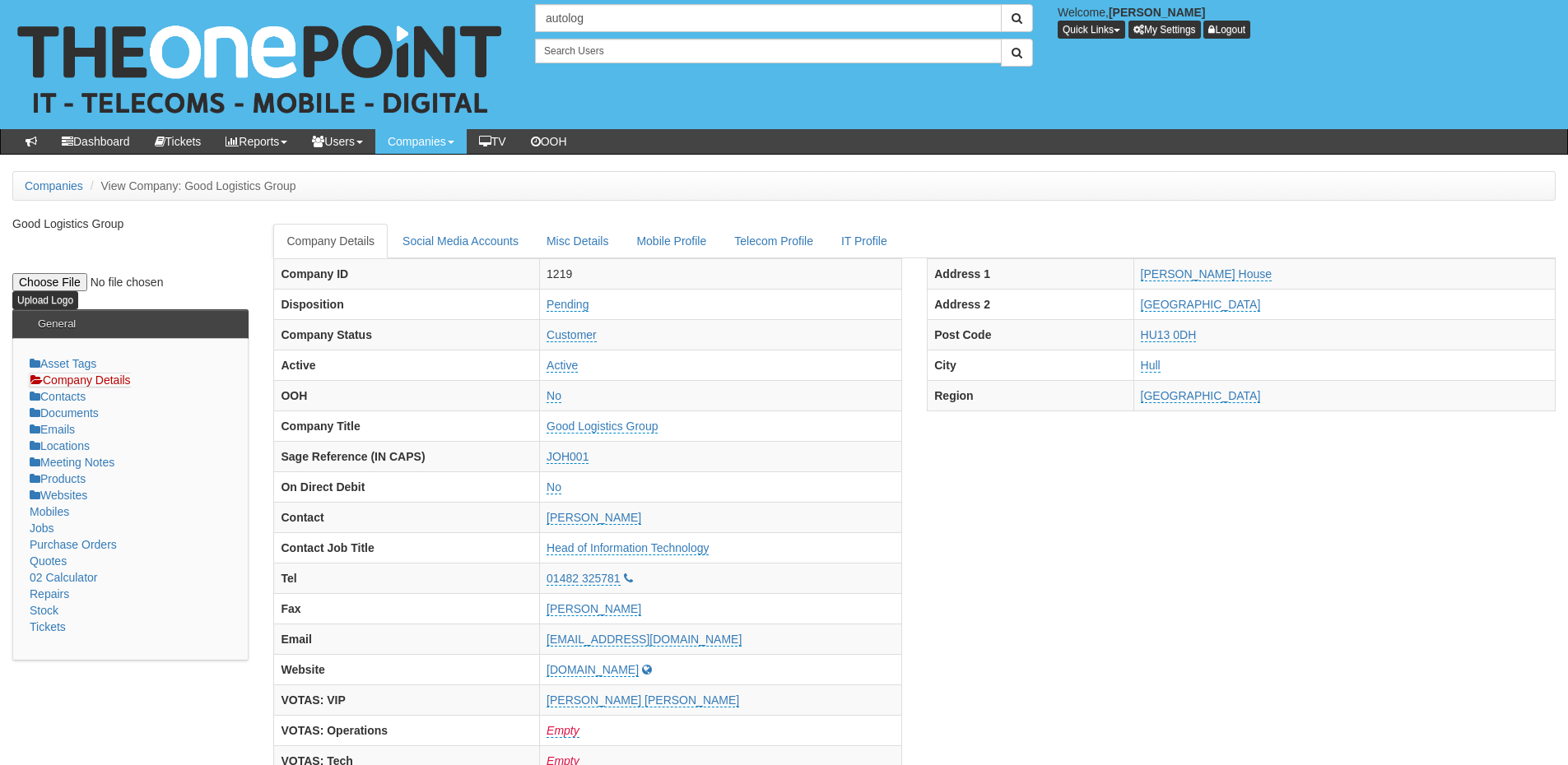
drag, startPoint x: 597, startPoint y: 25, endPoint x: 492, endPoint y: 24, distance: 105.0
click at [492, 24] on div "2 results are available, use up and down arrow keys to navigate. autolog Welcom…" at bounding box center [784, 64] width 1593 height 129
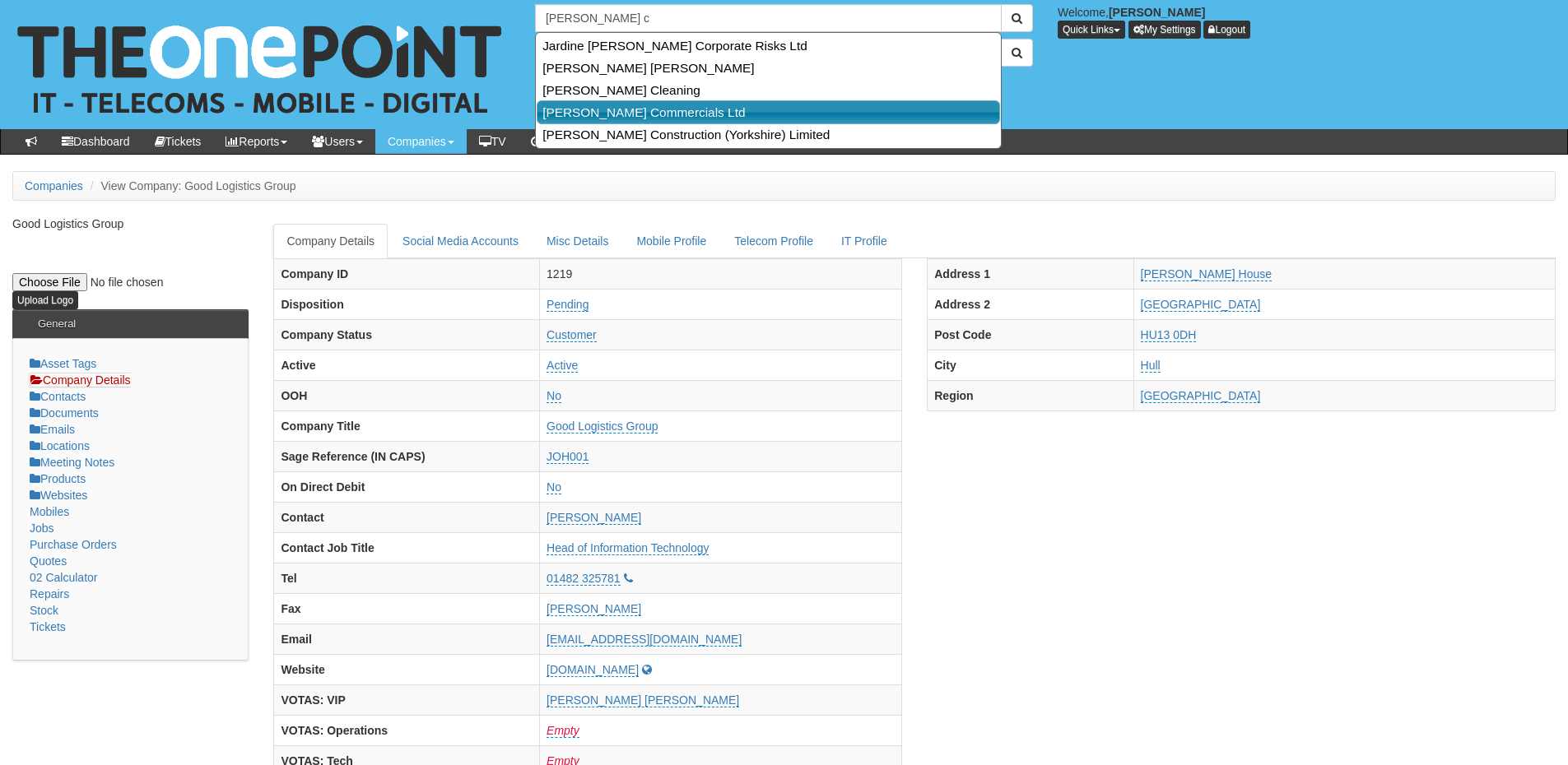
click at [644, 112] on link "Thompson Commercials Ltd" at bounding box center [768, 112] width 463 height 24
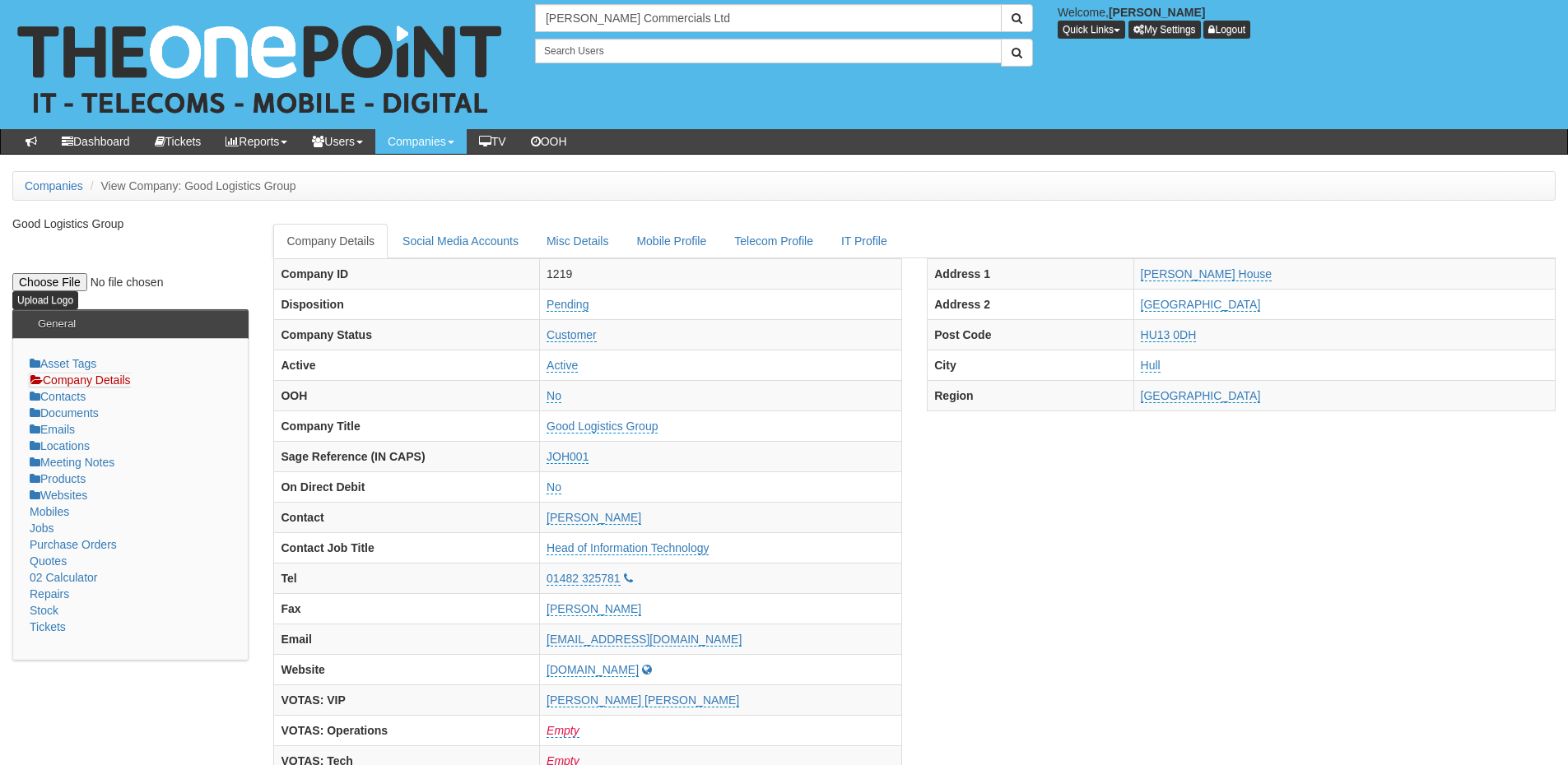
type input "Thompson Commercials Ltd"
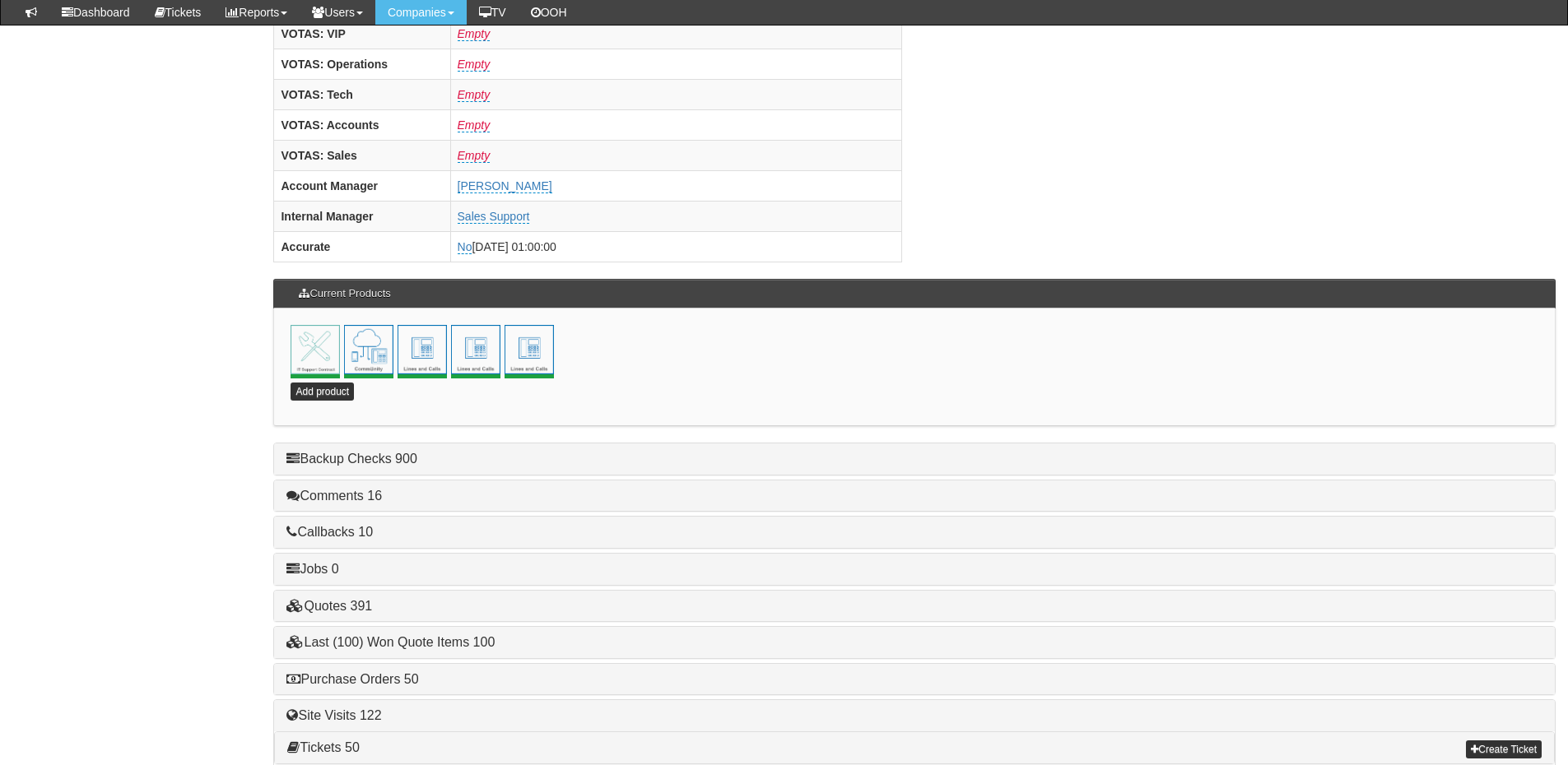
scroll to position [658, 0]
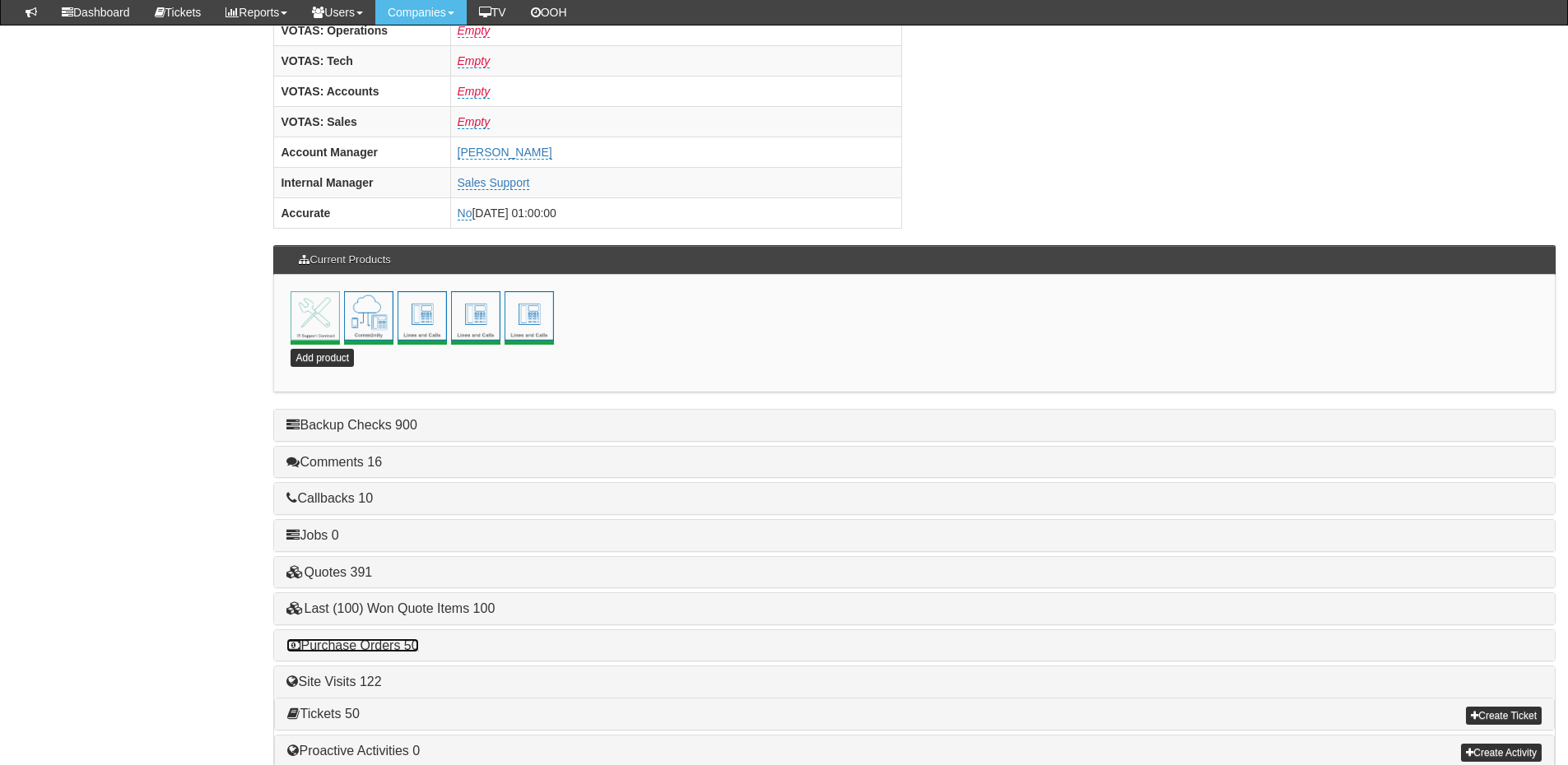
drag, startPoint x: 395, startPoint y: 643, endPoint x: 407, endPoint y: 645, distance: 12.2
click at [395, 643] on link "Purchase Orders 50" at bounding box center [352, 645] width 132 height 14
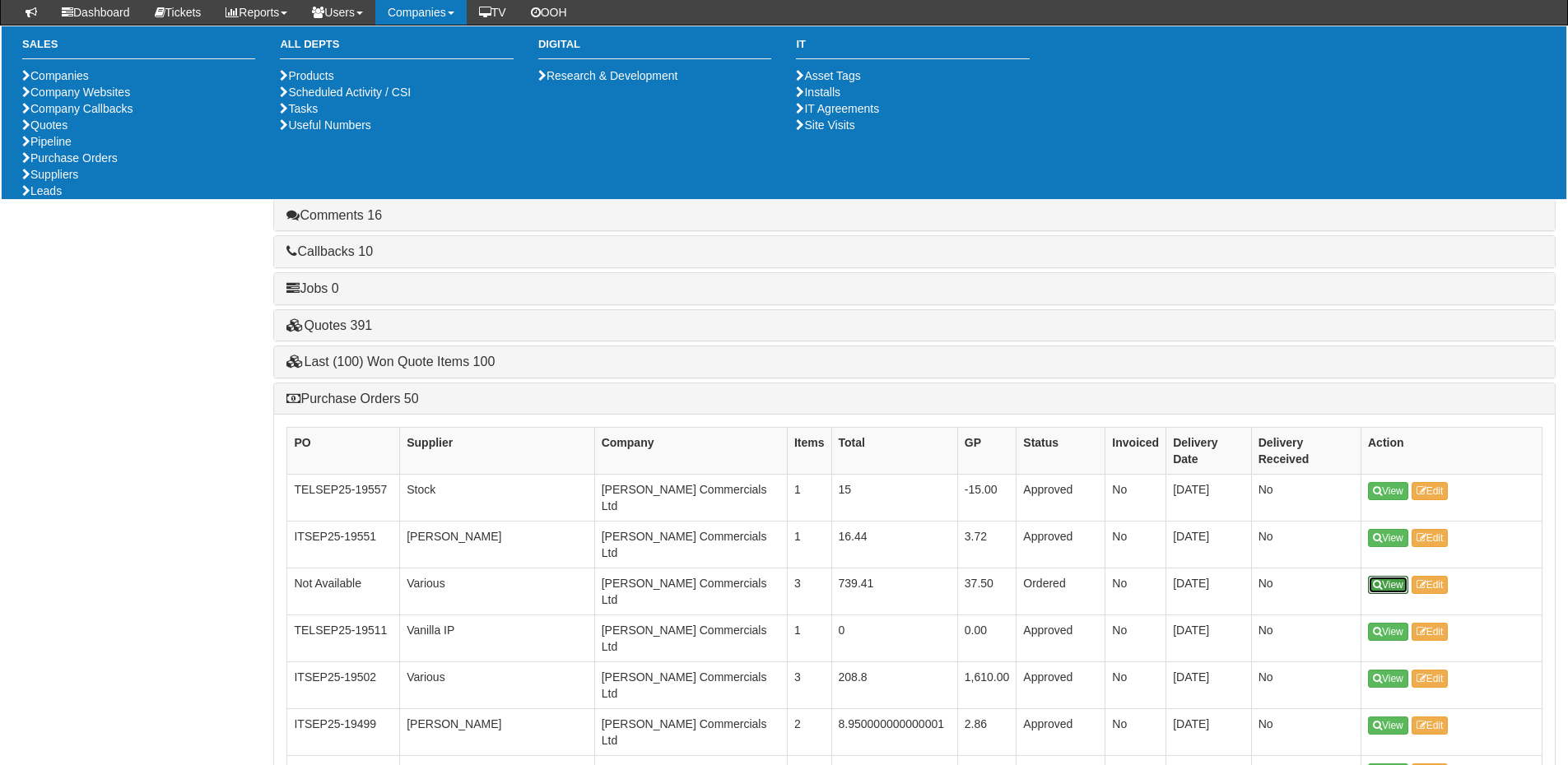
scroll to position [904, 0]
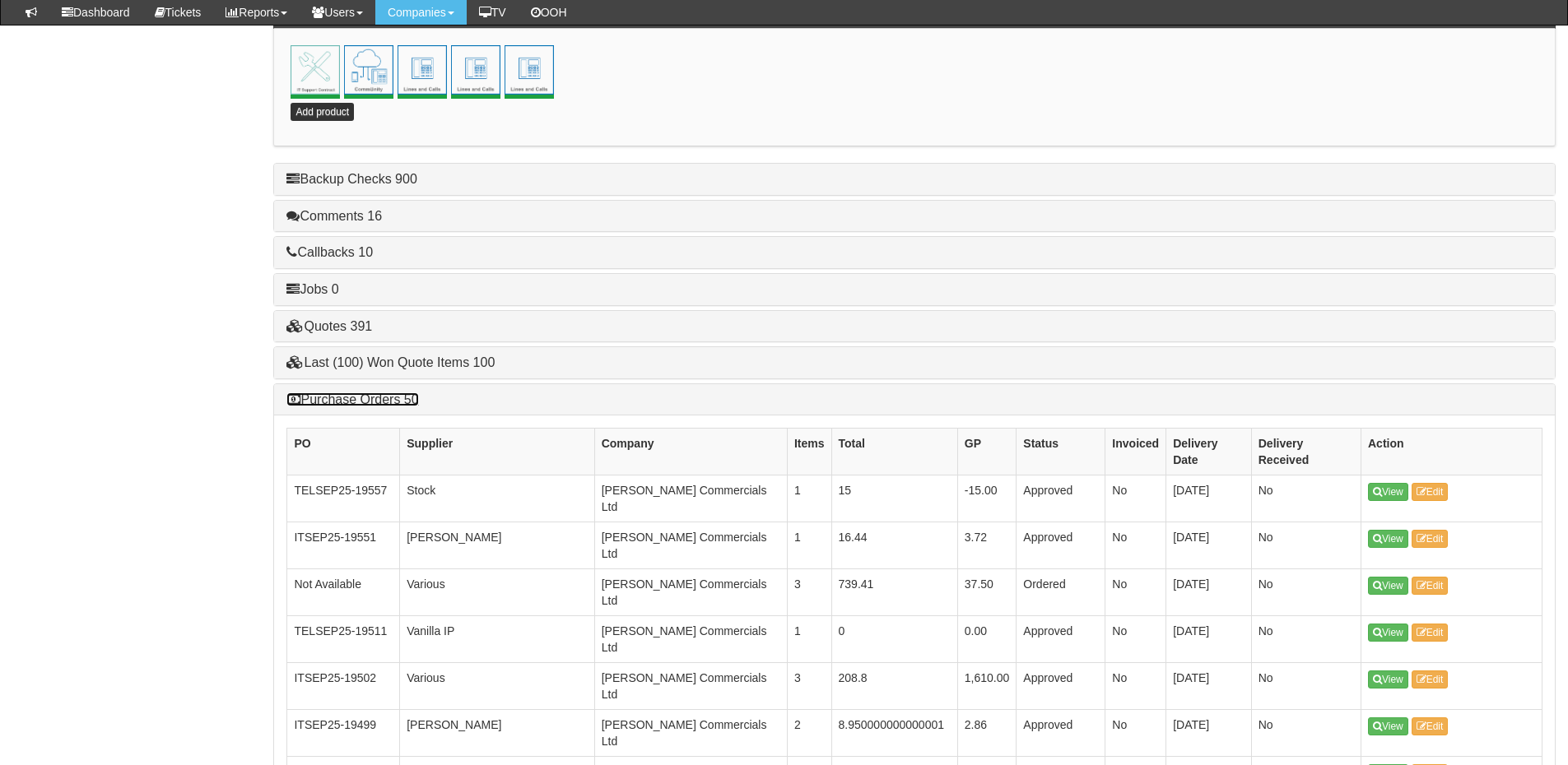
click at [368, 400] on link "Purchase Orders 50" at bounding box center [352, 399] width 132 height 14
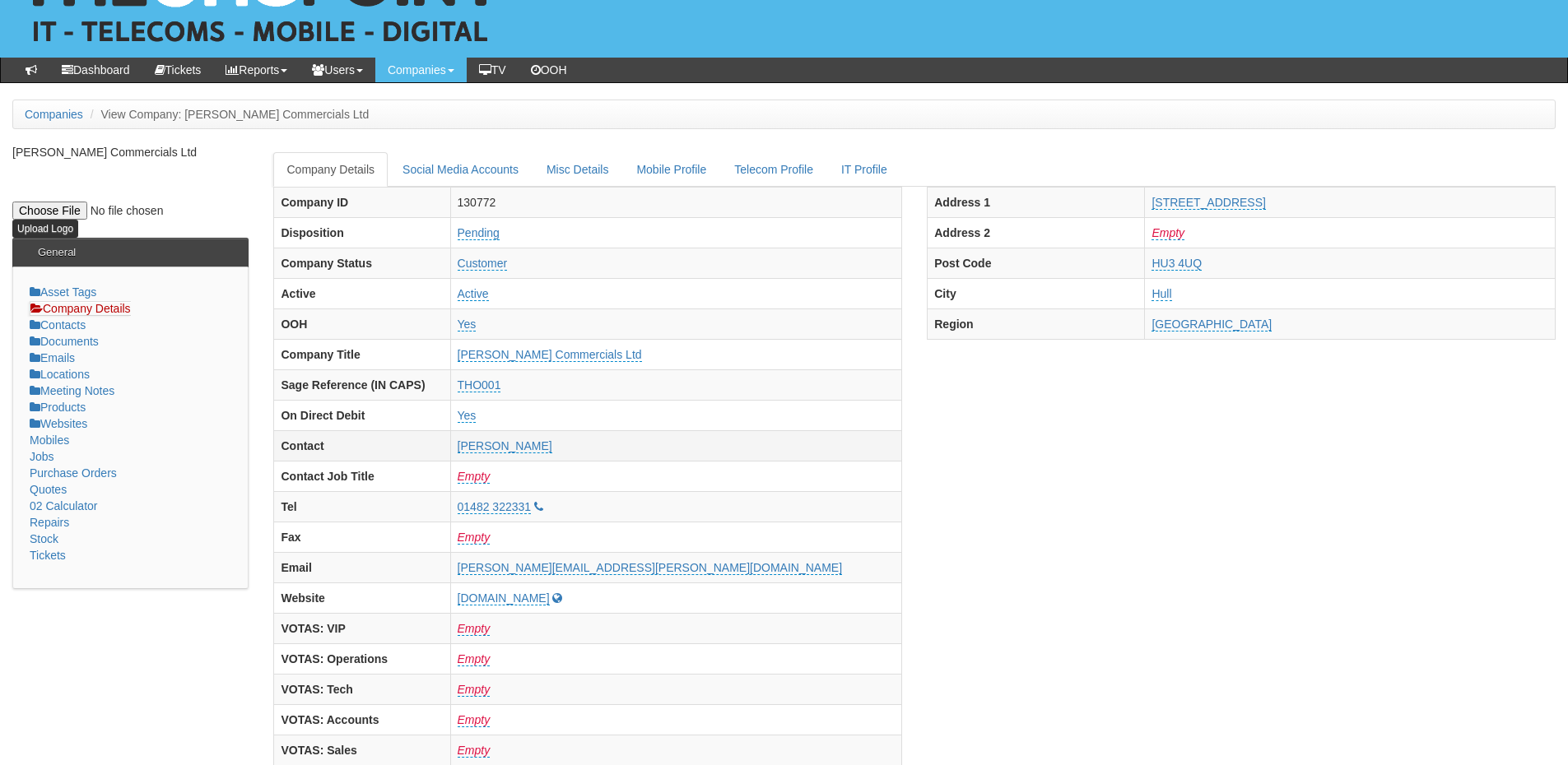
scroll to position [0, 0]
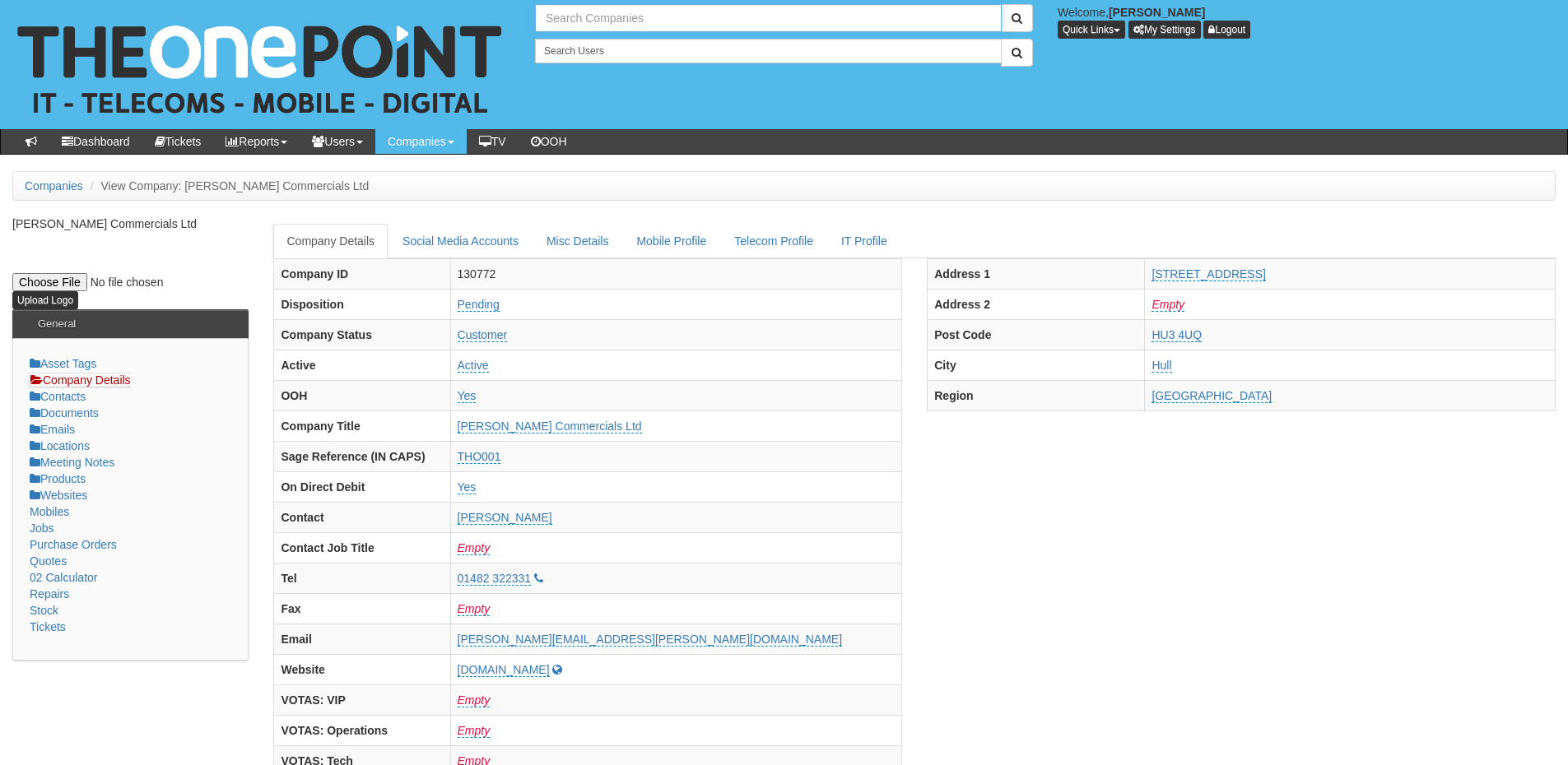
click at [583, 23] on input "text" at bounding box center [768, 18] width 467 height 28
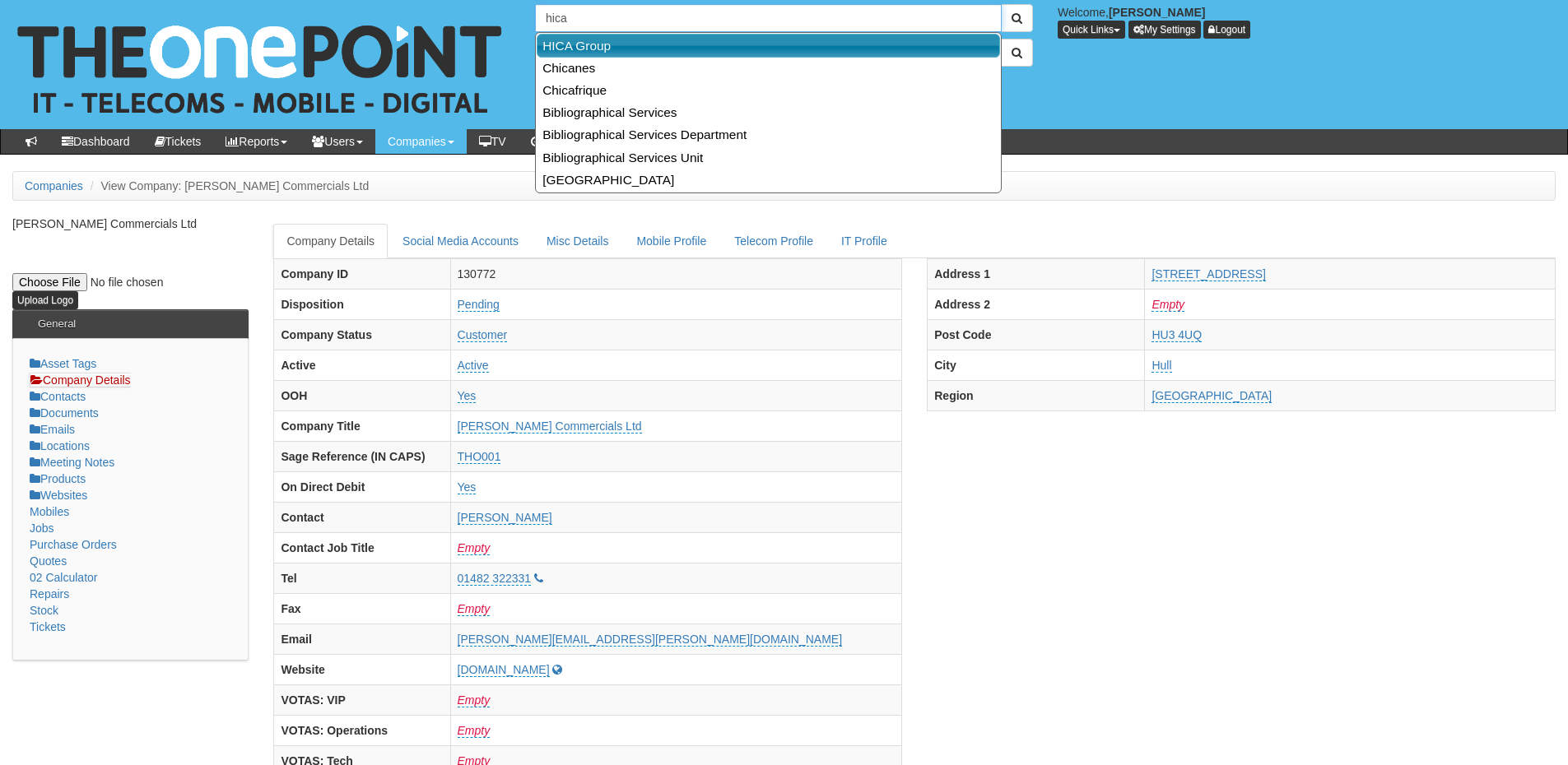
click at [582, 40] on link "HICA Group" at bounding box center [768, 46] width 463 height 24
type input "HICA Group"
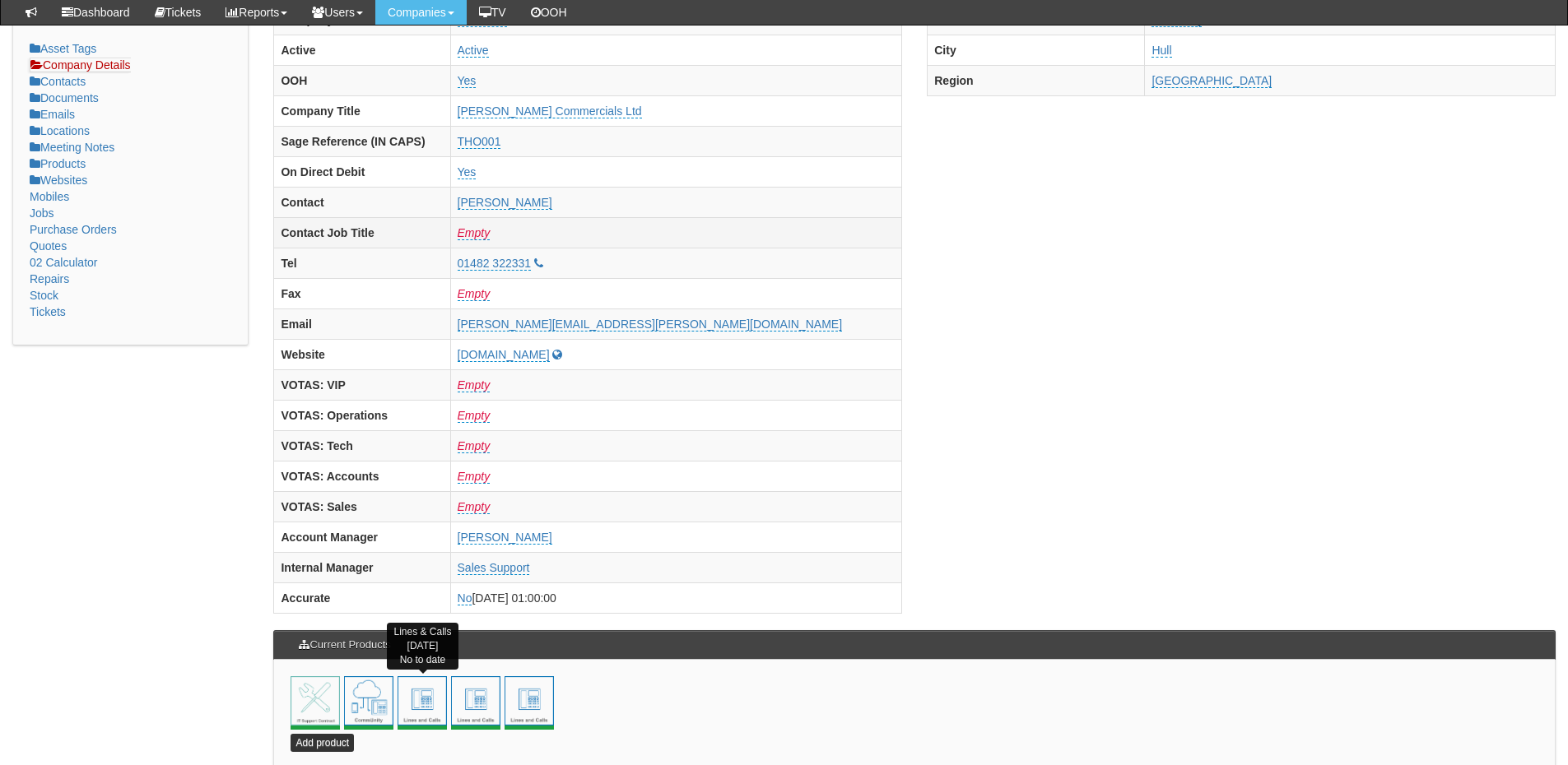
scroll to position [247, 0]
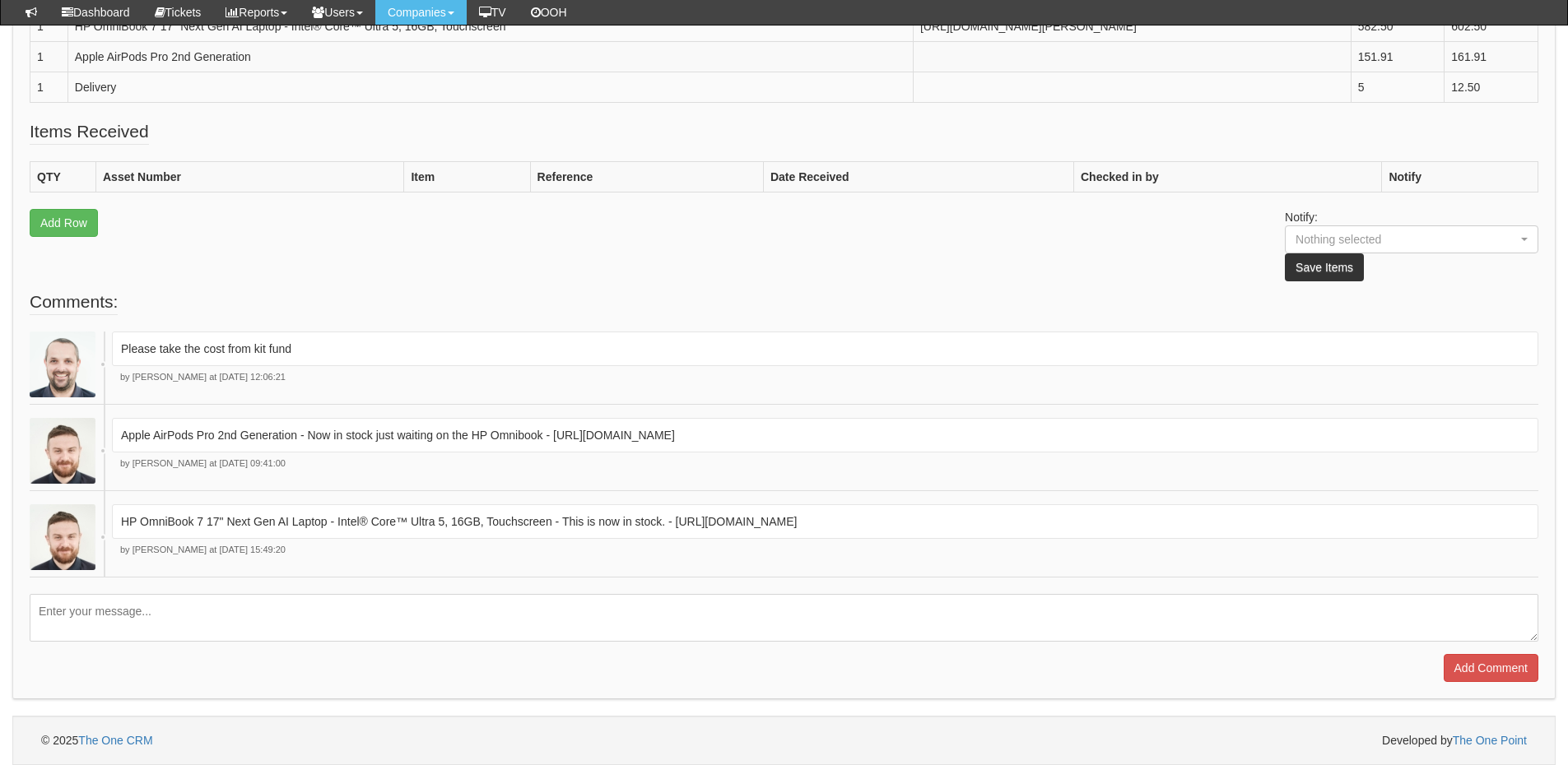
scroll to position [658, 0]
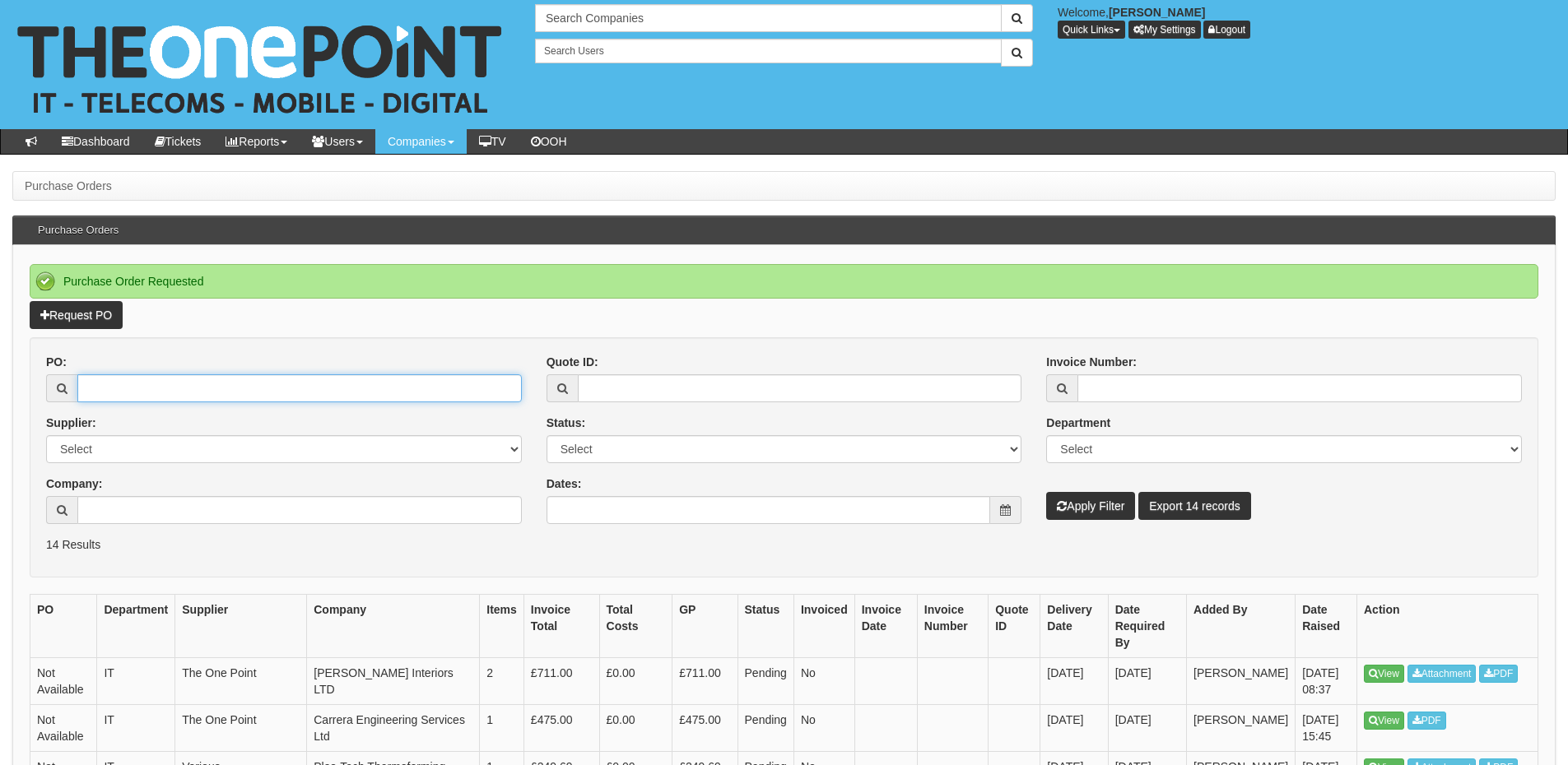
click at [147, 379] on input "PO:" at bounding box center [299, 389] width 445 height 28
paste input "19508"
type input "19508"
click at [1091, 495] on button "Apply Filter" at bounding box center [1091, 506] width 89 height 28
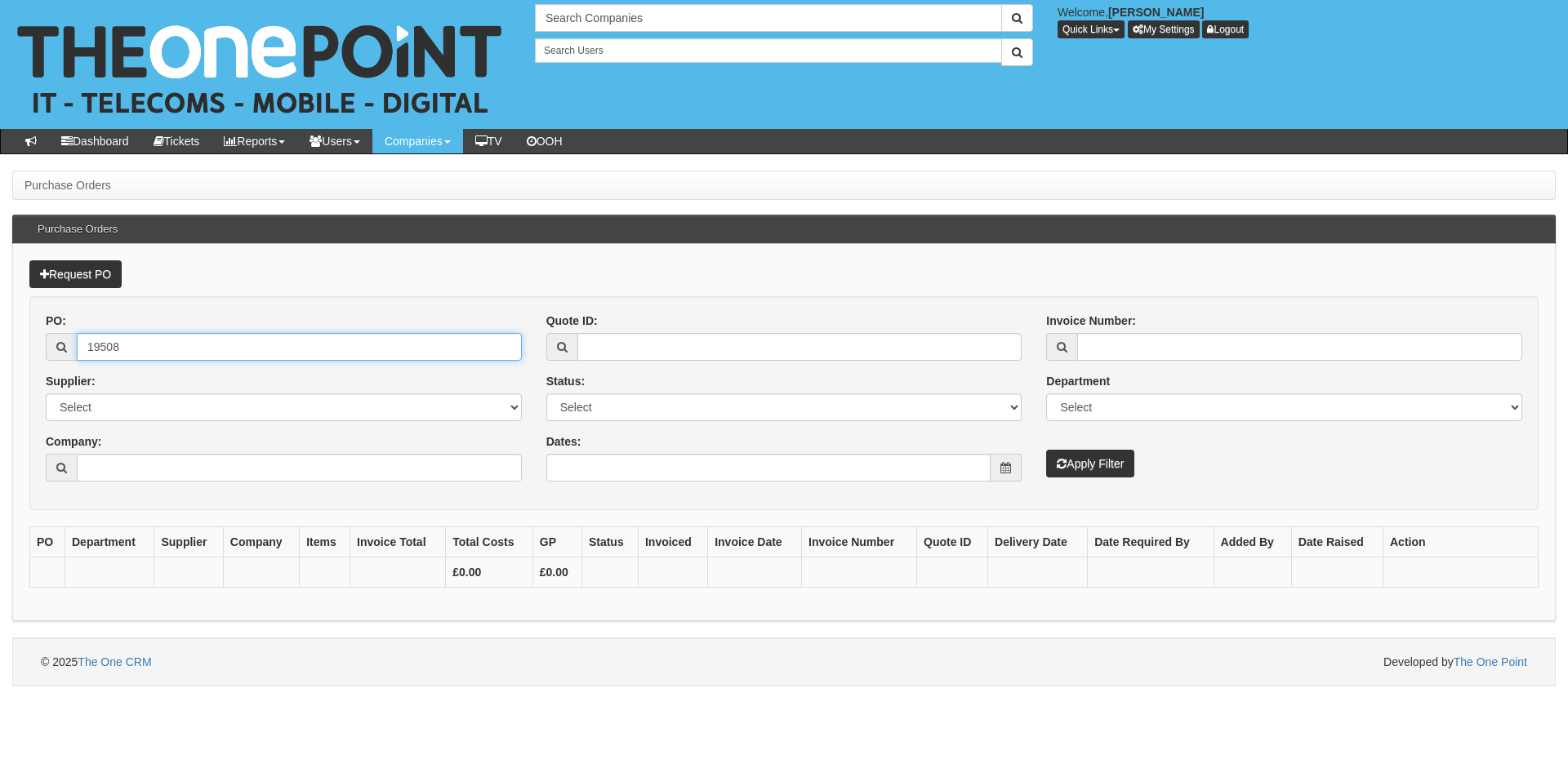
click at [189, 347] on input "19508" at bounding box center [299, 347] width 445 height 28
type input "19508"
click at [1090, 466] on button "Apply Filter" at bounding box center [1090, 464] width 89 height 28
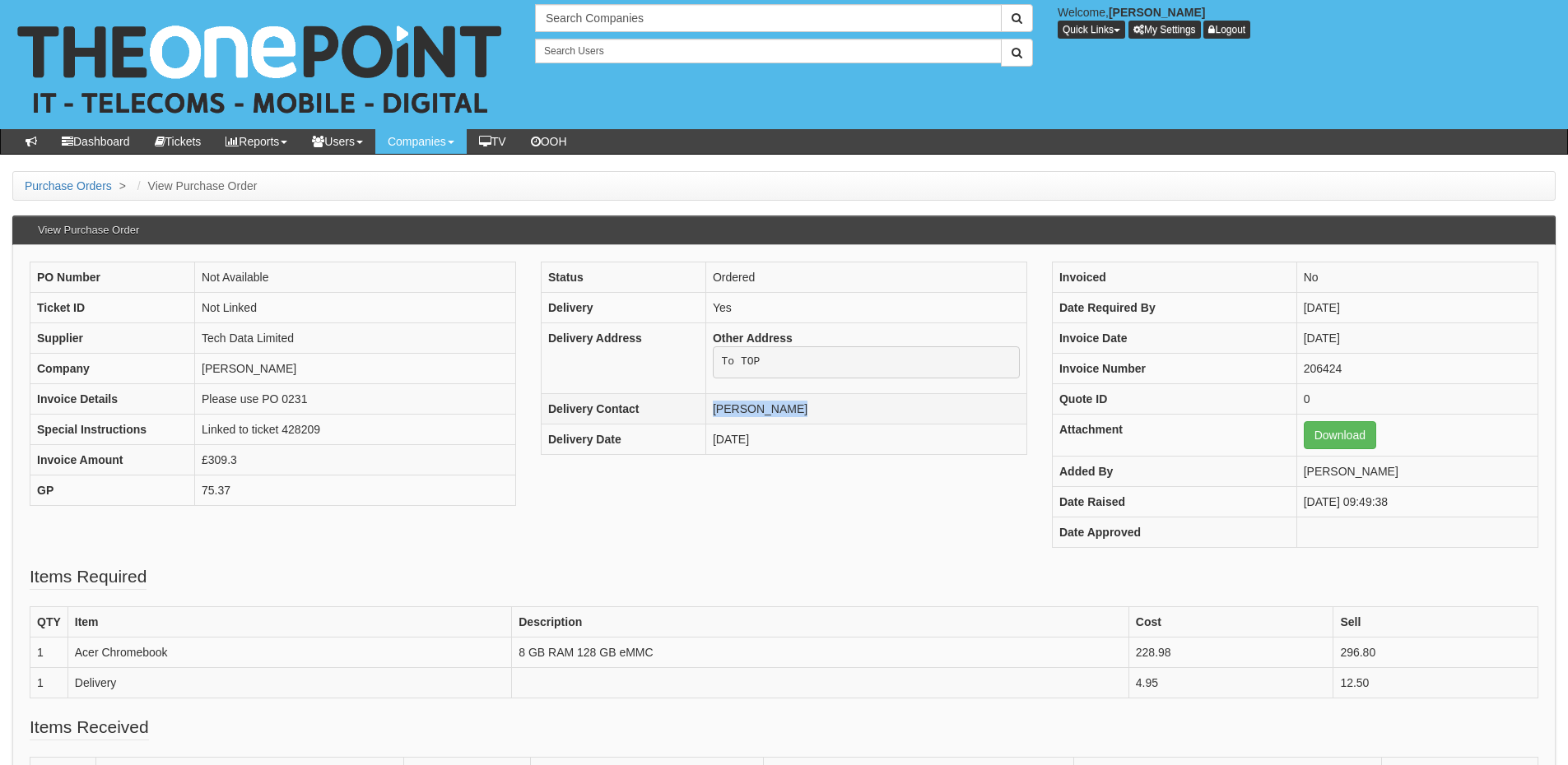
drag, startPoint x: 710, startPoint y: 402, endPoint x: 798, endPoint y: 414, distance: 88.8
click at [798, 414] on td "[PERSON_NAME]" at bounding box center [866, 409] width 321 height 31
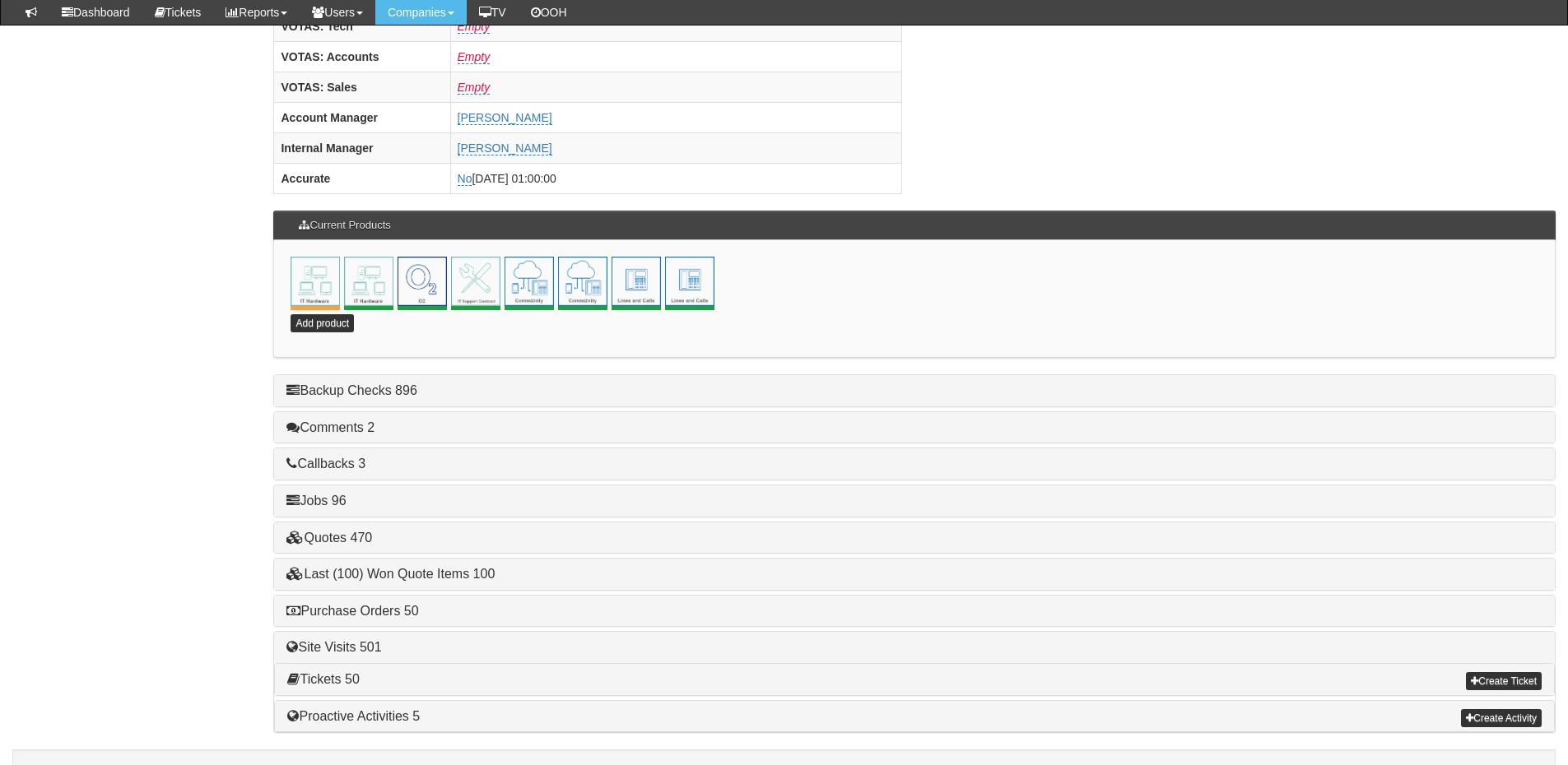
scroll to position [727, 0]
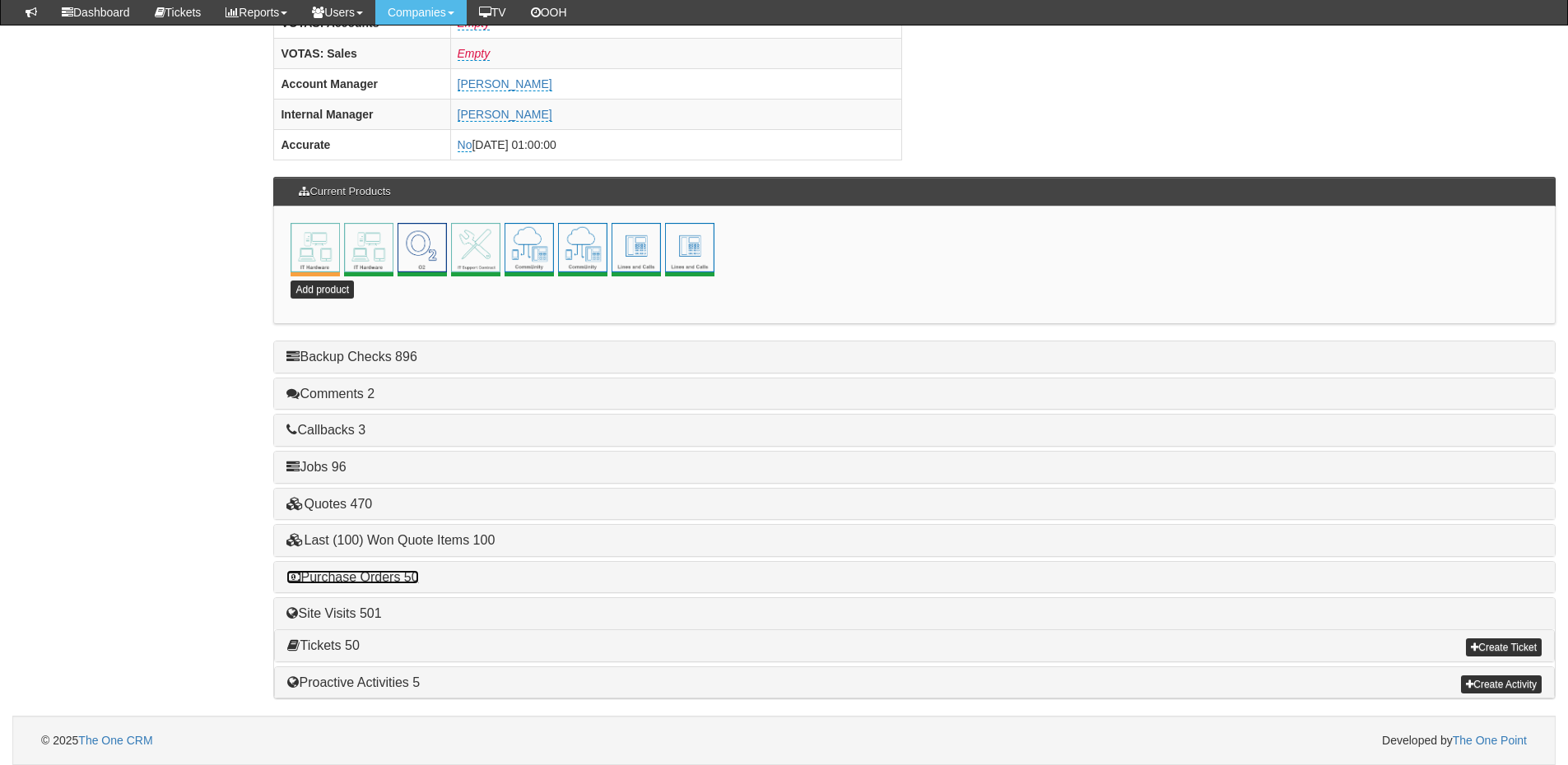
click at [379, 577] on link "Purchase Orders 50" at bounding box center [352, 577] width 132 height 14
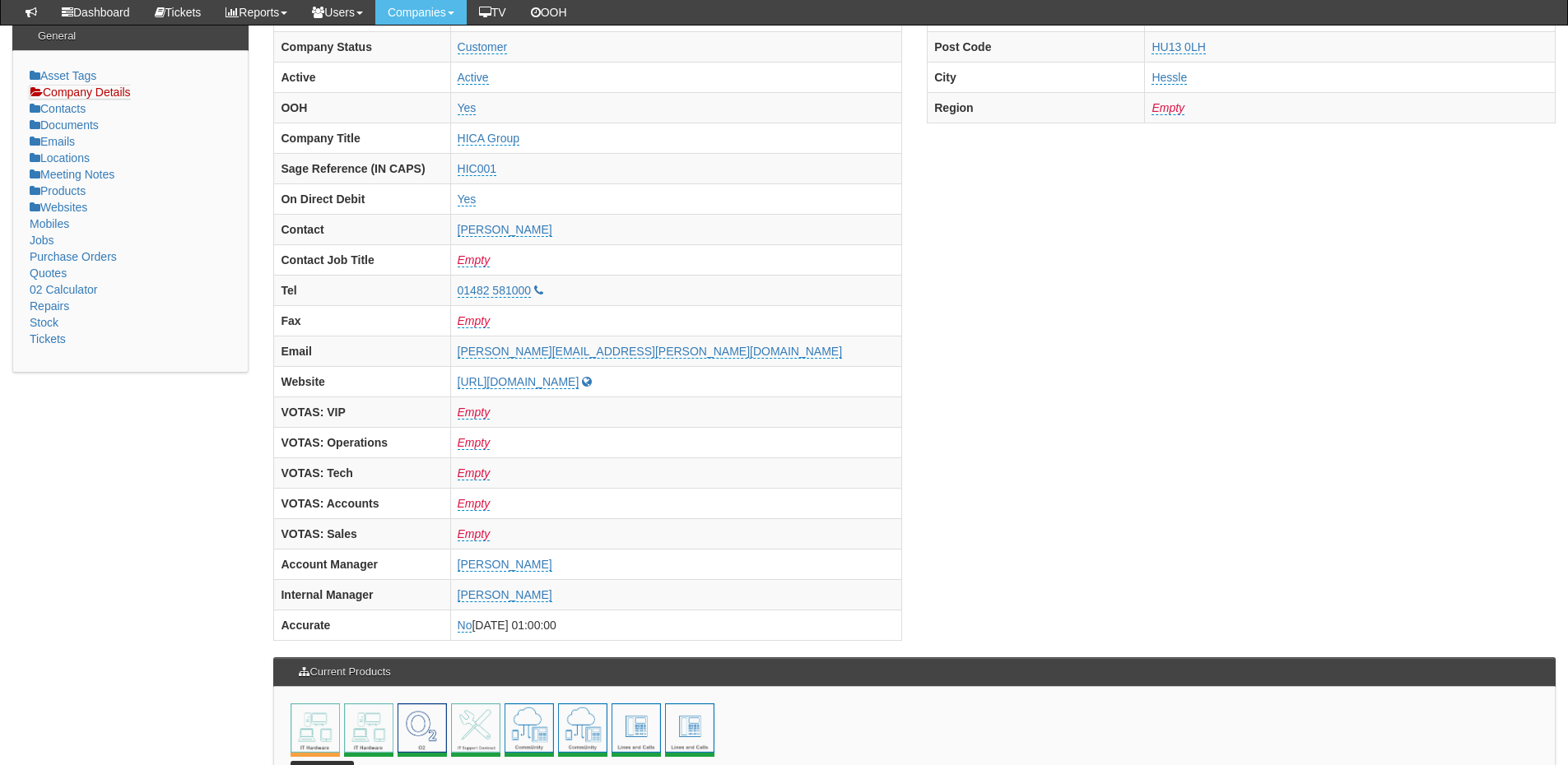
scroll to position [0, 0]
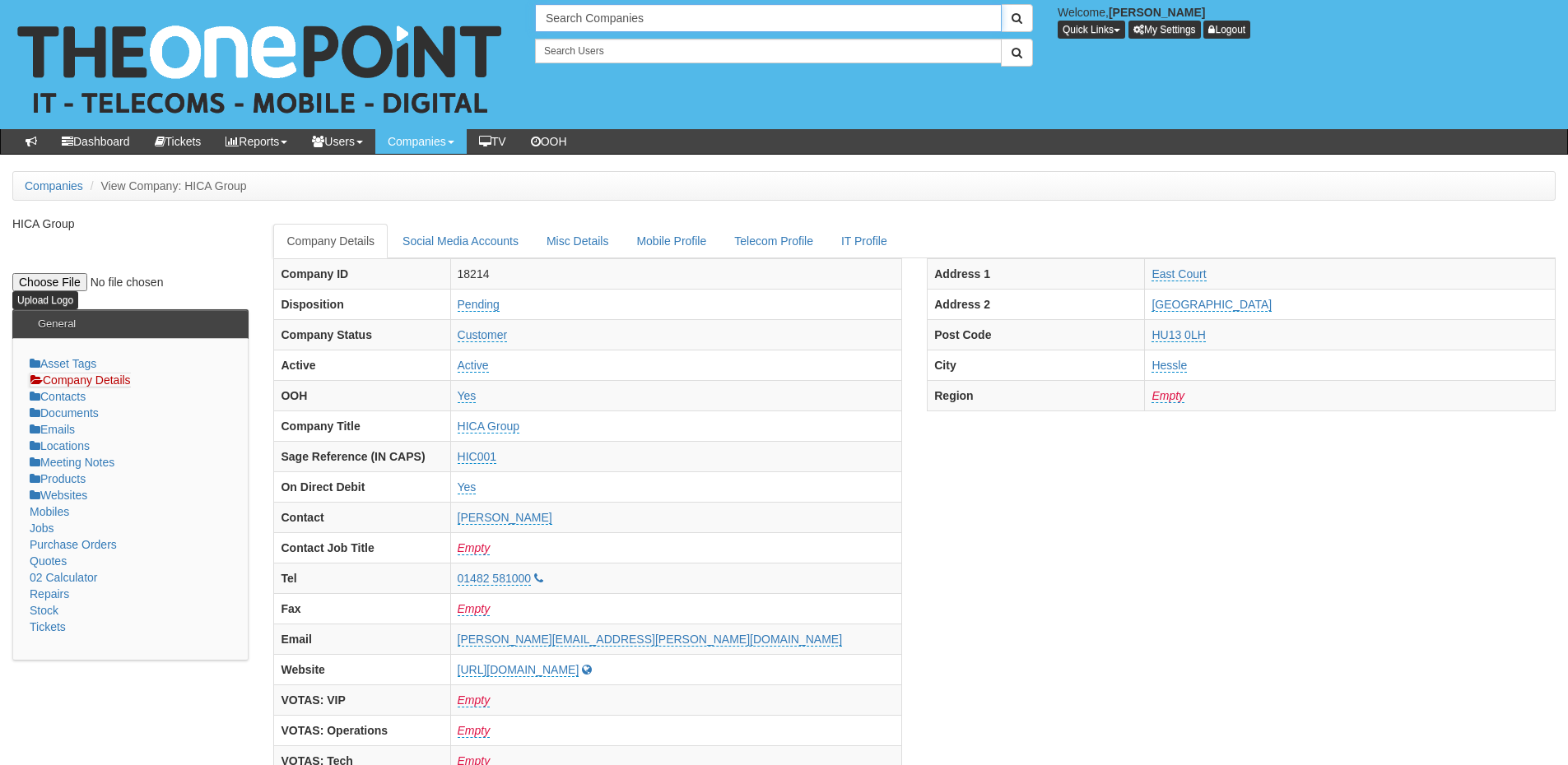
click at [582, 18] on input "Search Companies" at bounding box center [768, 18] width 467 height 28
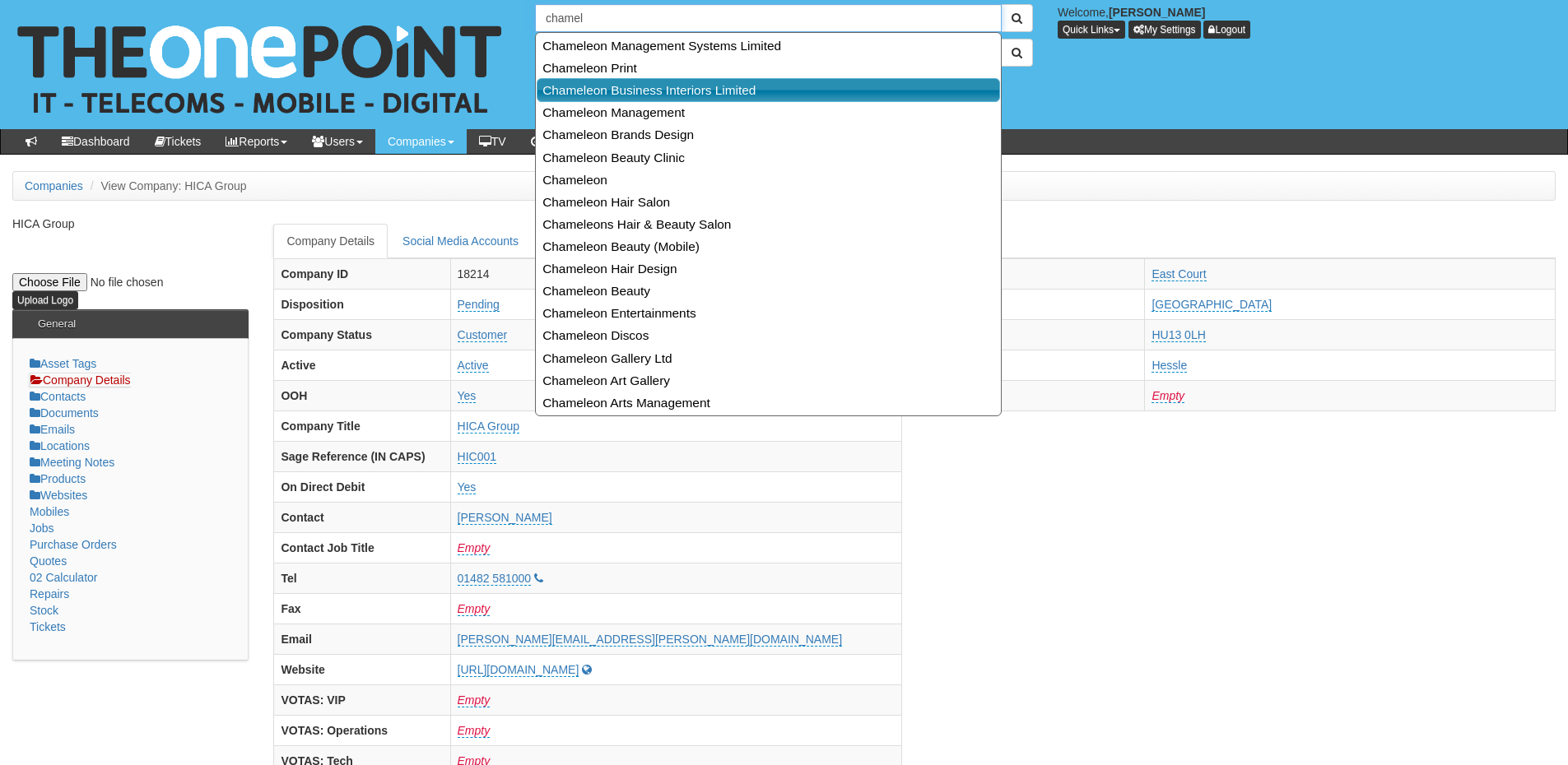
click at [599, 88] on link "Chameleon Business Interiors Limited" at bounding box center [768, 90] width 463 height 24
type input "Chameleon Business Interiors Limited"
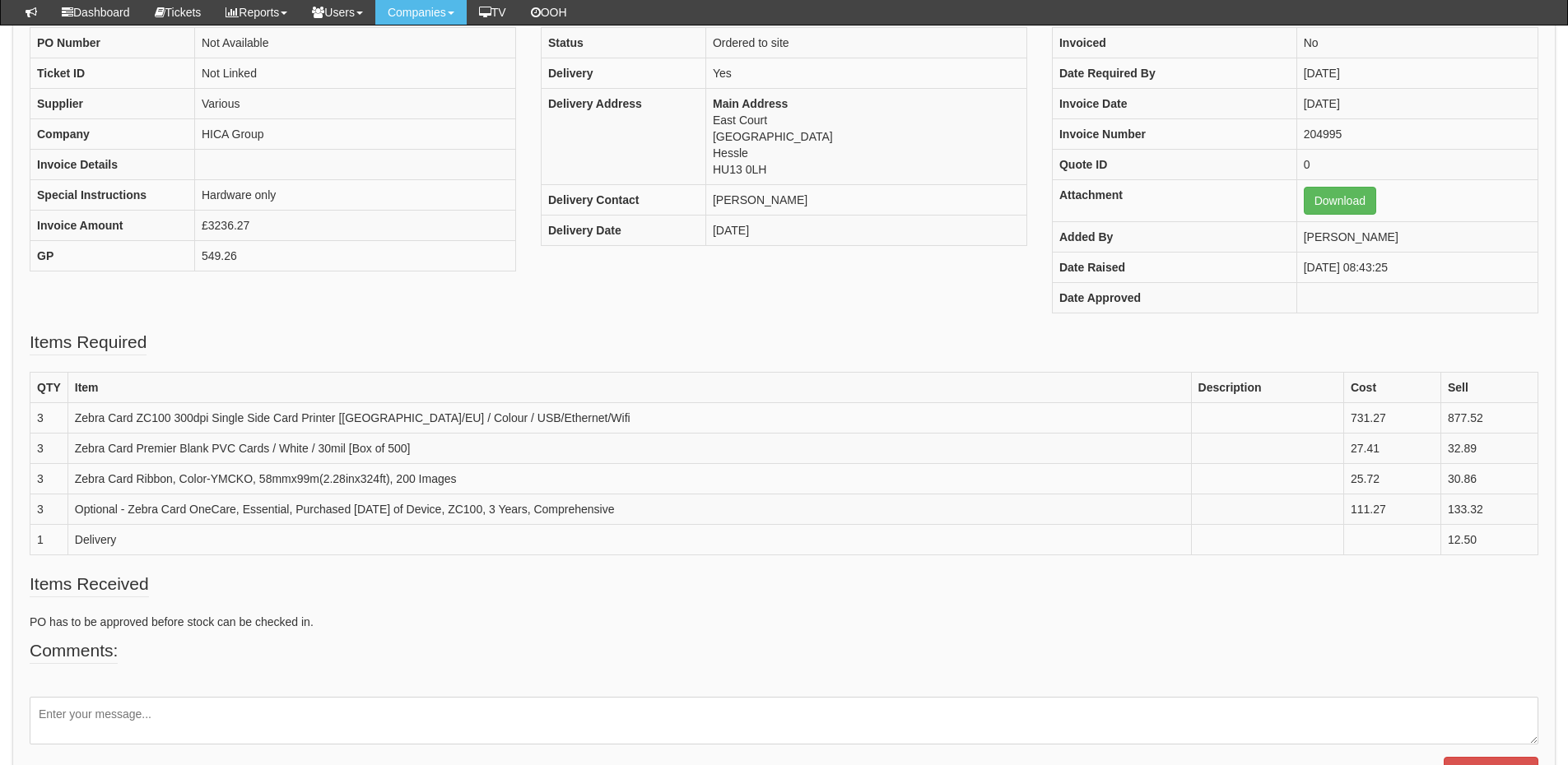
scroll to position [48, 0]
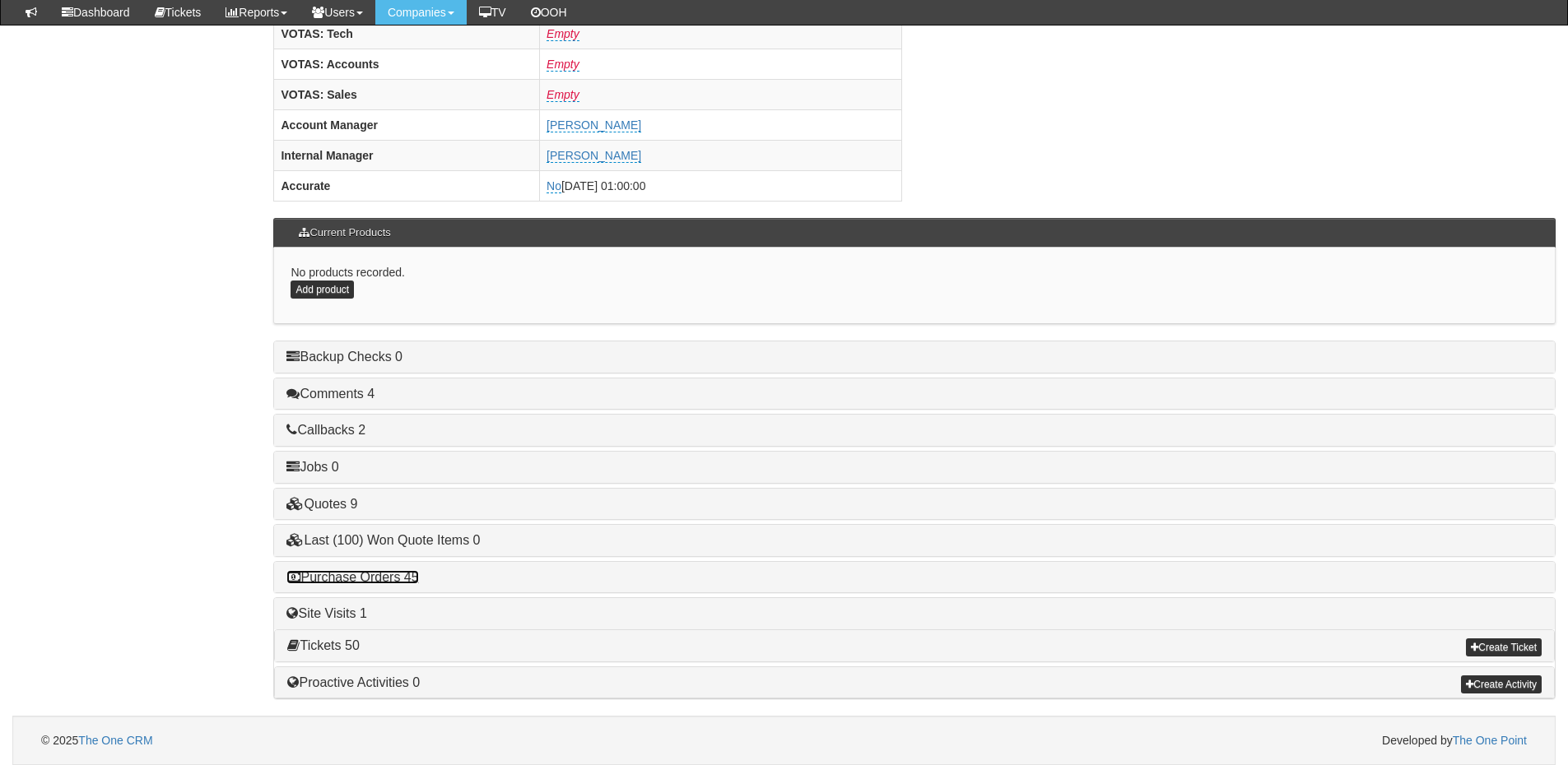
click at [398, 578] on link "Purchase Orders 45" at bounding box center [352, 577] width 132 height 14
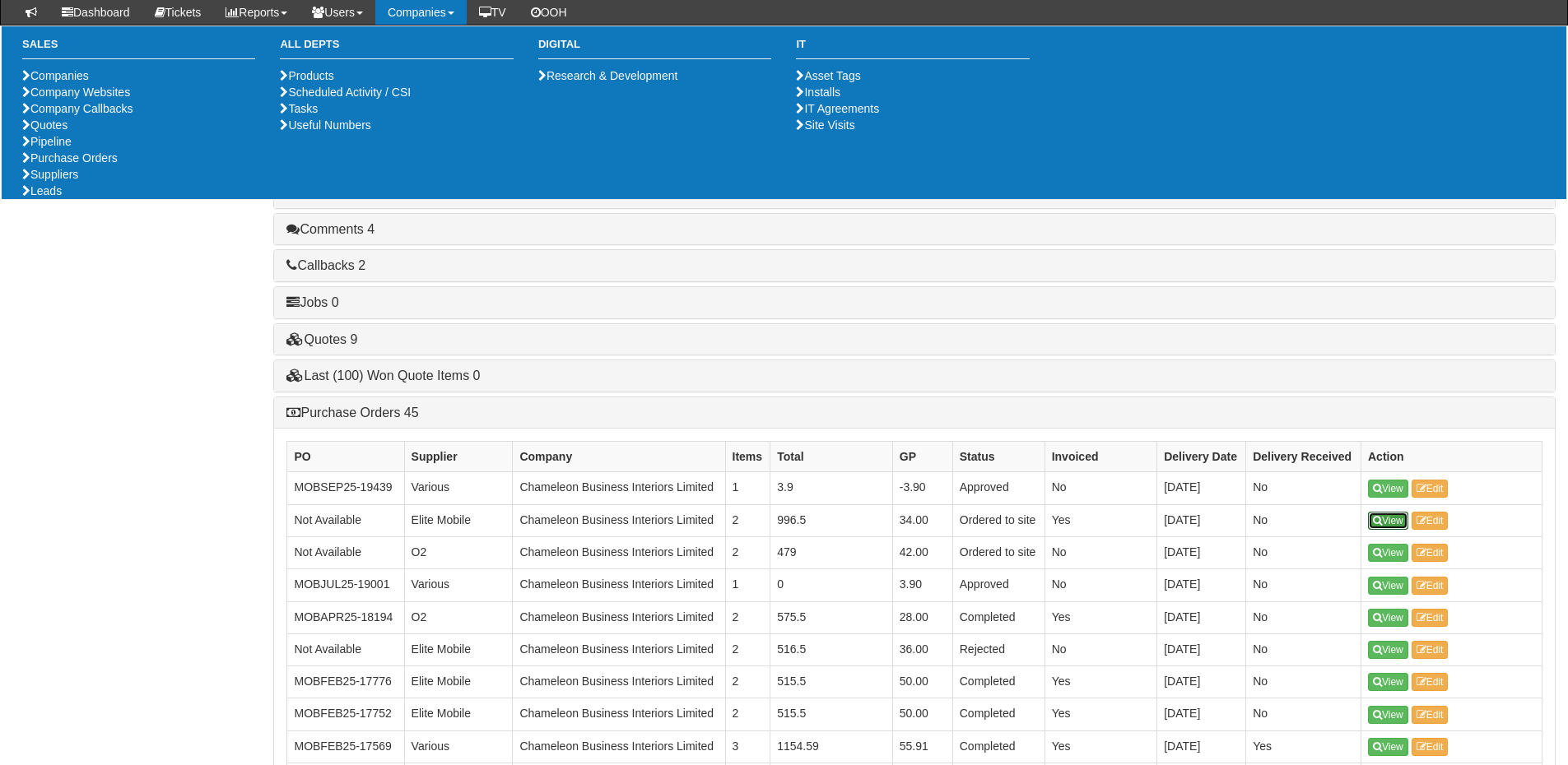
scroll to position [850, 0]
